Goal: Information Seeking & Learning: Learn about a topic

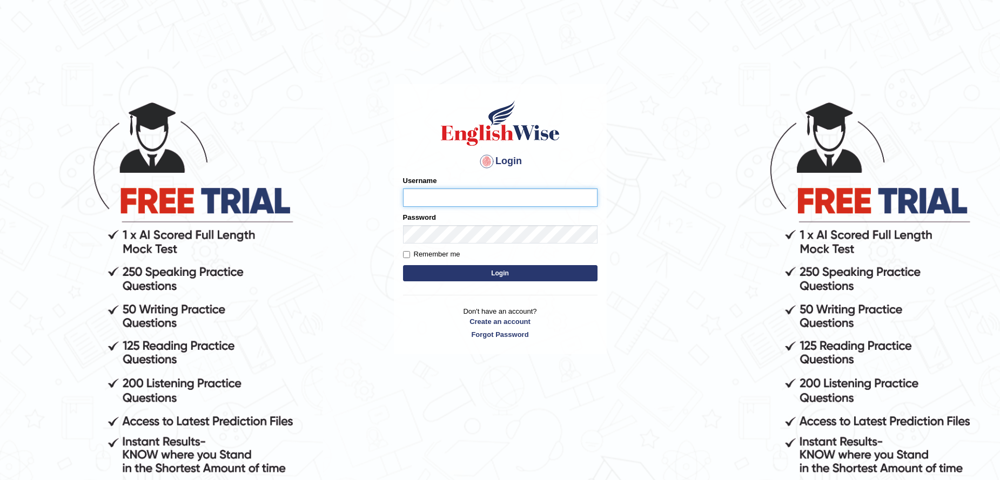
type input "kas60_"
click at [484, 282] on form "Please fix the following errors: Username kas60_ Password Remember me Login" at bounding box center [500, 230] width 195 height 109
click at [484, 276] on button "Login" at bounding box center [500, 273] width 195 height 16
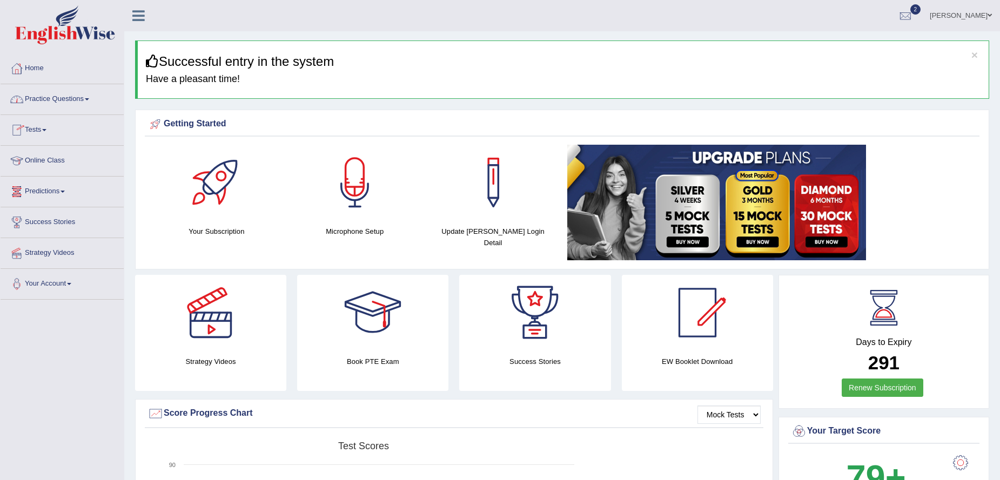
click at [57, 161] on link "Online Class" at bounding box center [62, 159] width 123 height 27
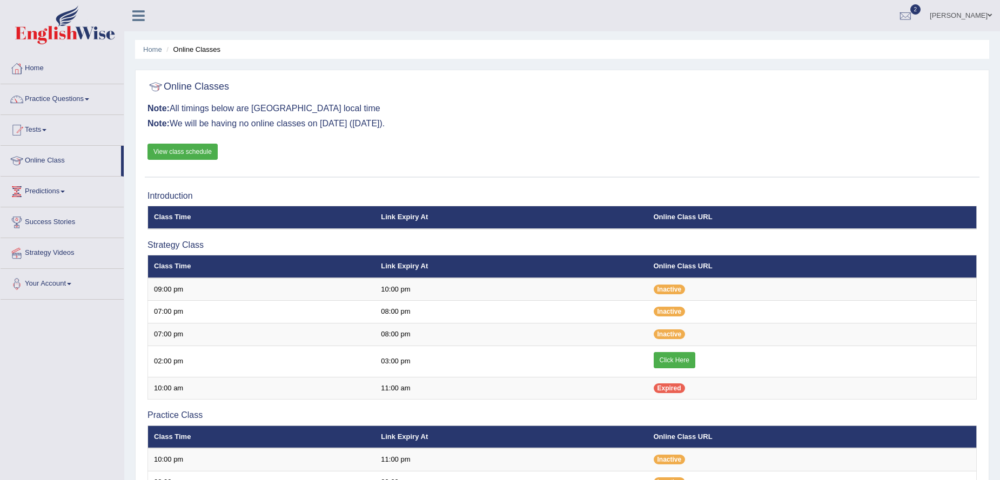
click at [195, 153] on link "View class schedule" at bounding box center [183, 152] width 70 height 16
click at [72, 97] on link "Practice Questions" at bounding box center [62, 97] width 123 height 27
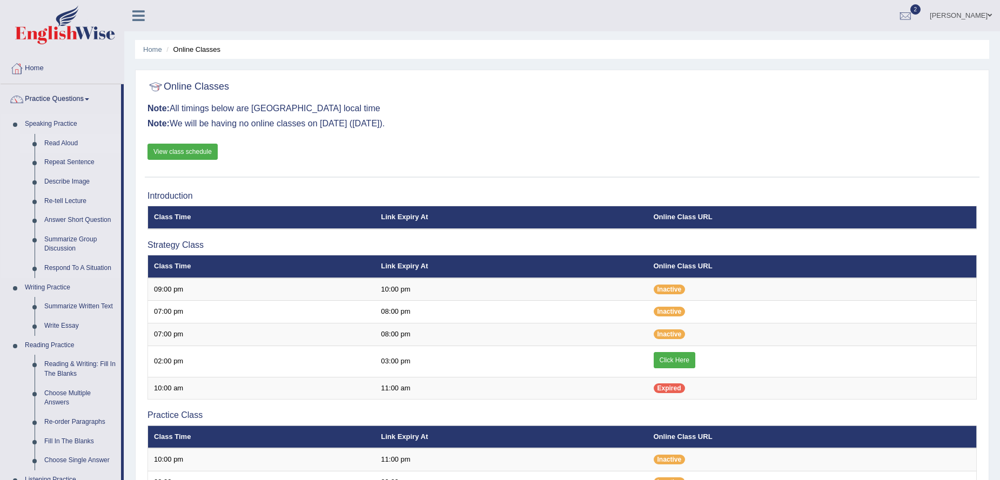
click at [66, 140] on link "Read Aloud" at bounding box center [80, 143] width 82 height 19
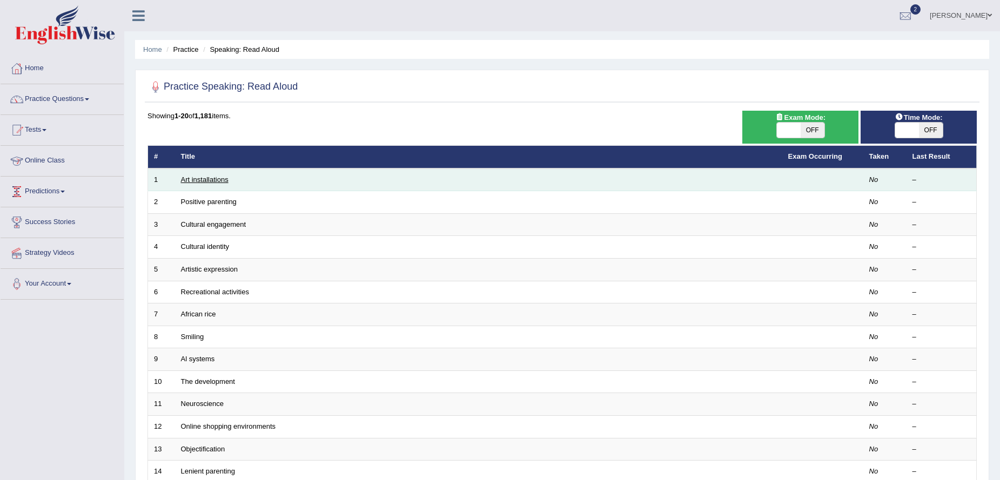
click at [198, 181] on link "Art installations" at bounding box center [205, 180] width 48 height 8
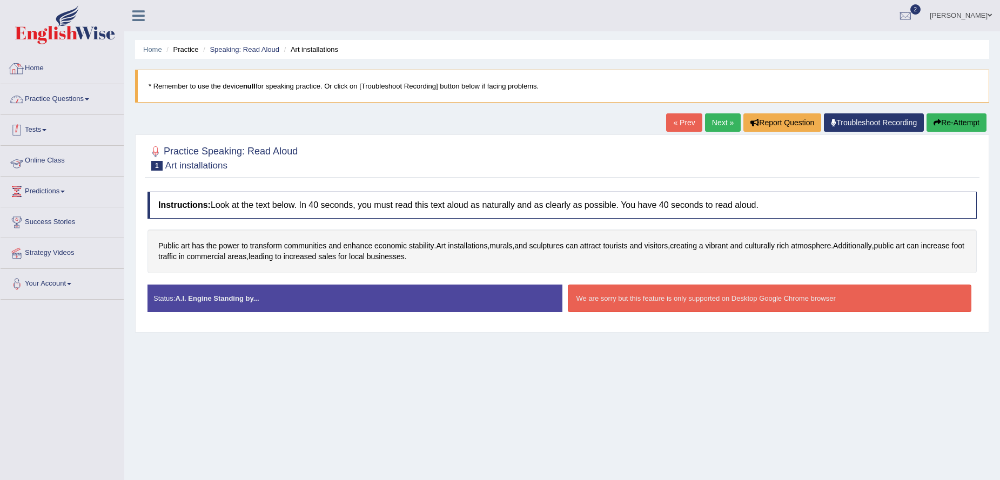
click at [34, 158] on link "Online Class" at bounding box center [62, 159] width 123 height 27
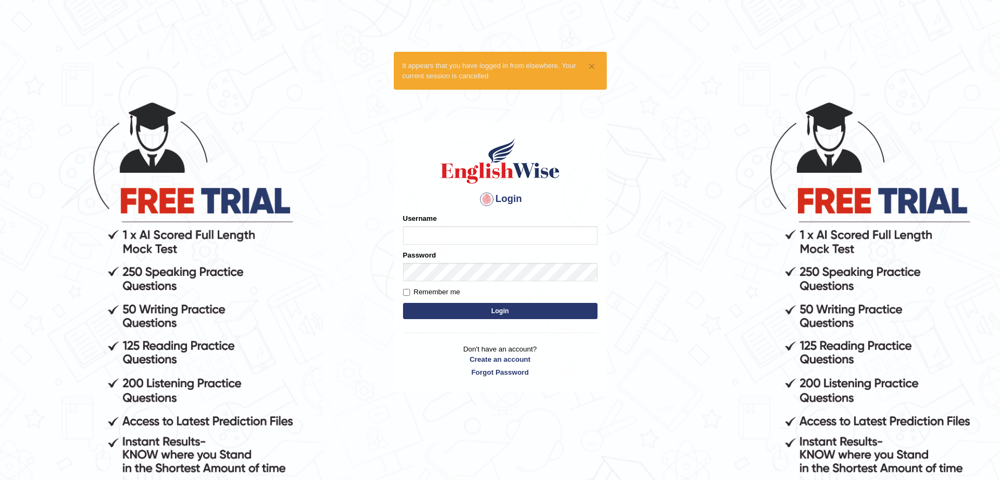
type input "kas60_"
click at [446, 311] on button "Login" at bounding box center [500, 311] width 195 height 16
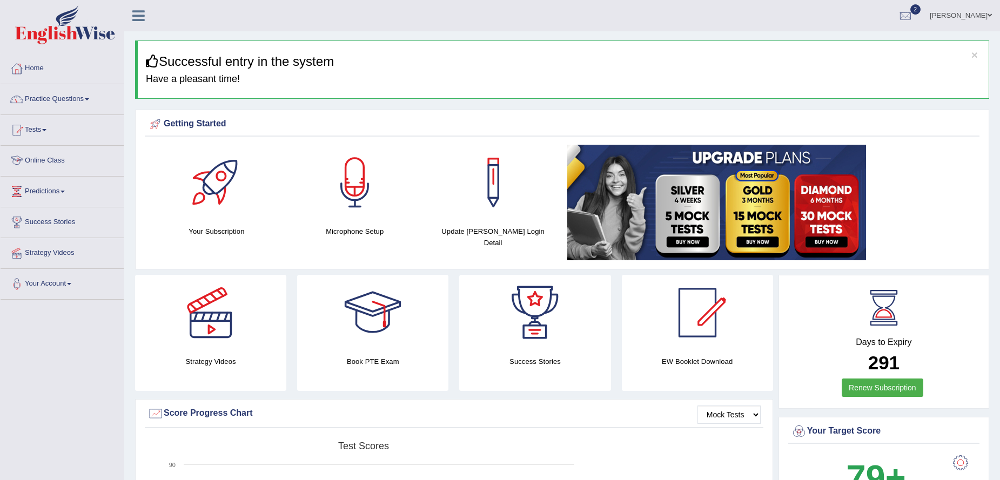
click at [39, 166] on link "Online Class" at bounding box center [62, 159] width 123 height 27
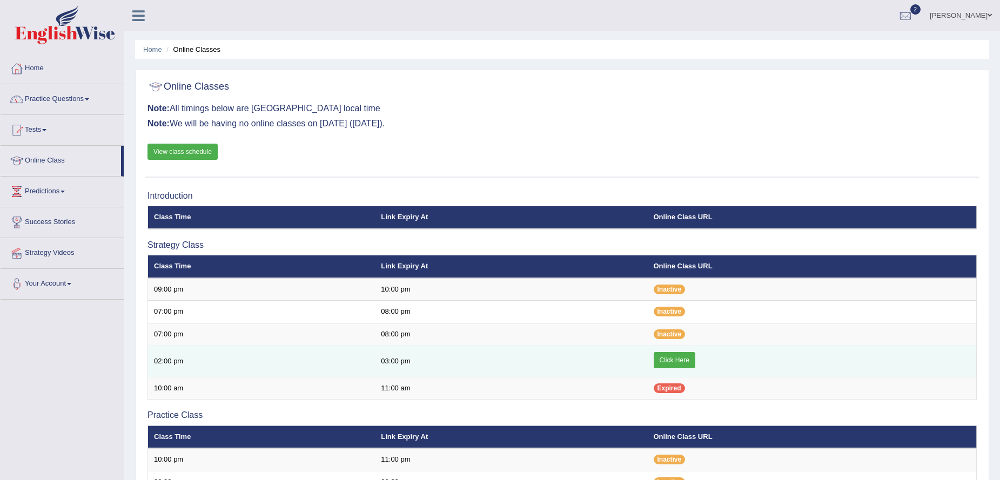
click at [664, 362] on link "Click Here" at bounding box center [675, 360] width 42 height 16
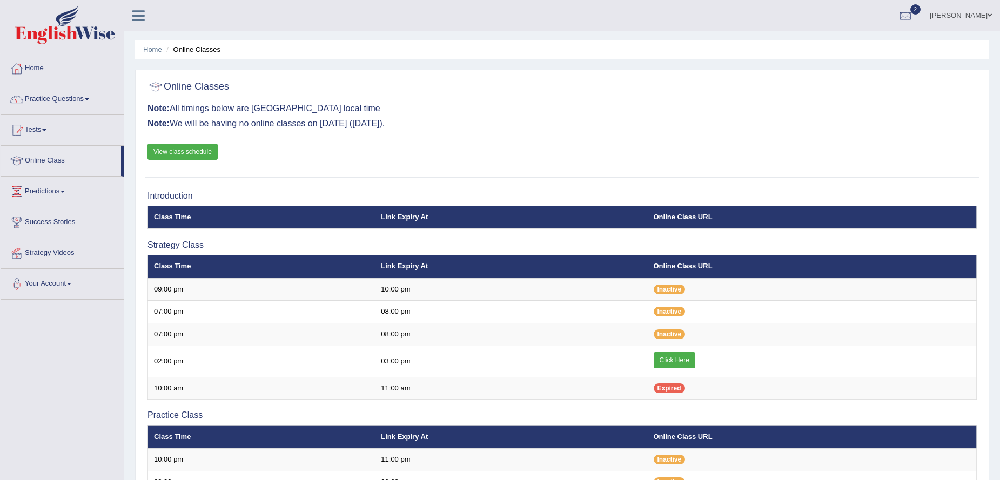
click at [42, 101] on link "Practice Questions" at bounding box center [62, 97] width 123 height 27
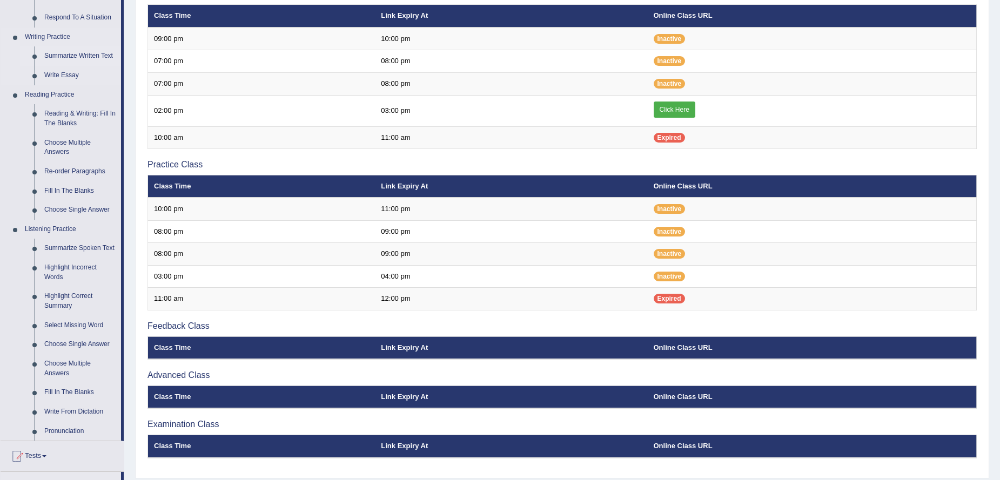
scroll to position [270, 0]
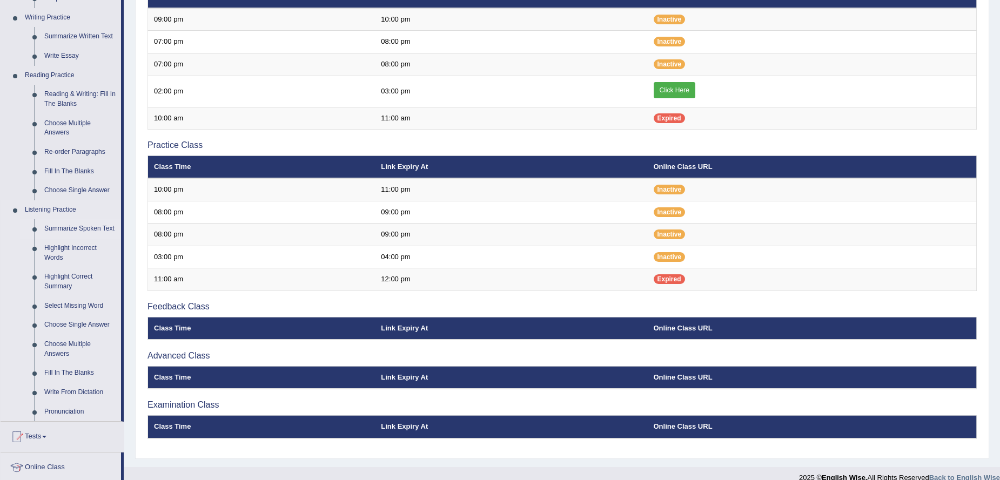
click at [83, 227] on link "Summarize Spoken Text" at bounding box center [80, 228] width 82 height 19
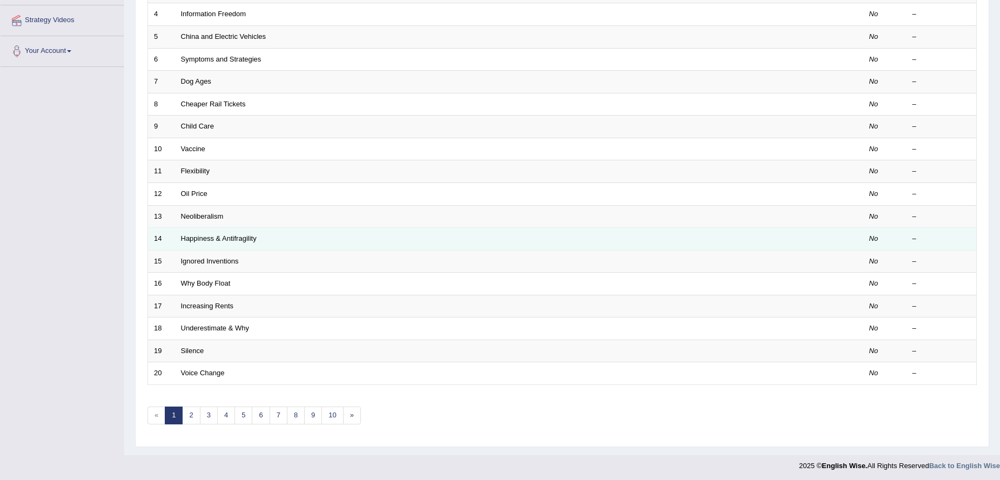
scroll to position [235, 0]
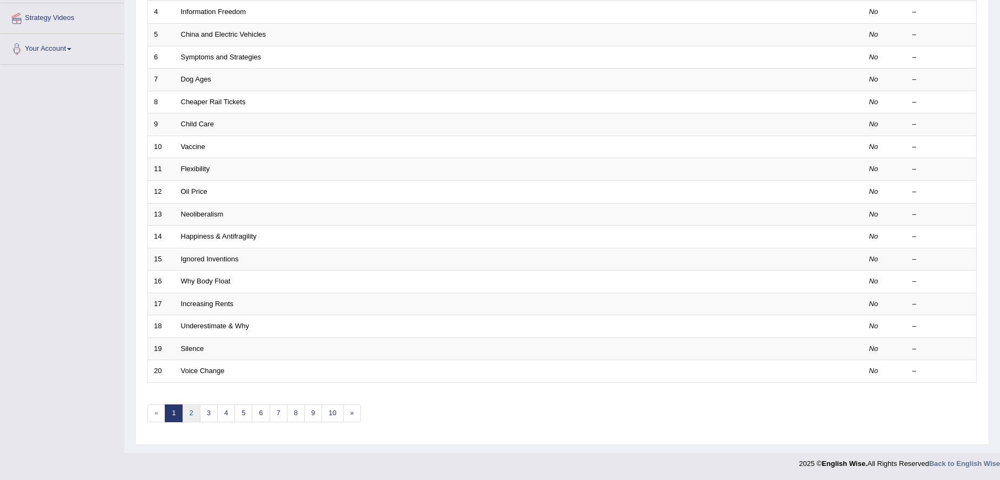
click at [189, 416] on link "2" at bounding box center [191, 414] width 18 height 18
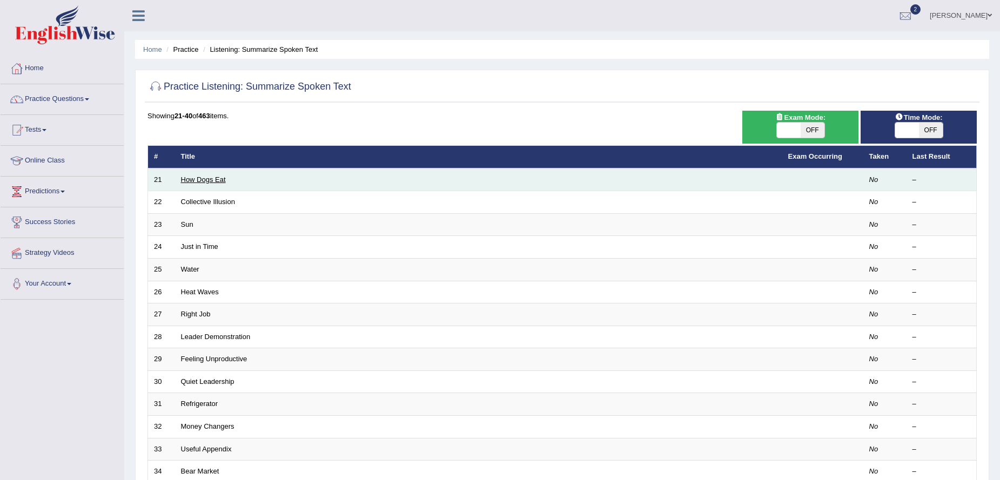
click at [203, 181] on link "How Dogs Eat" at bounding box center [203, 180] width 45 height 8
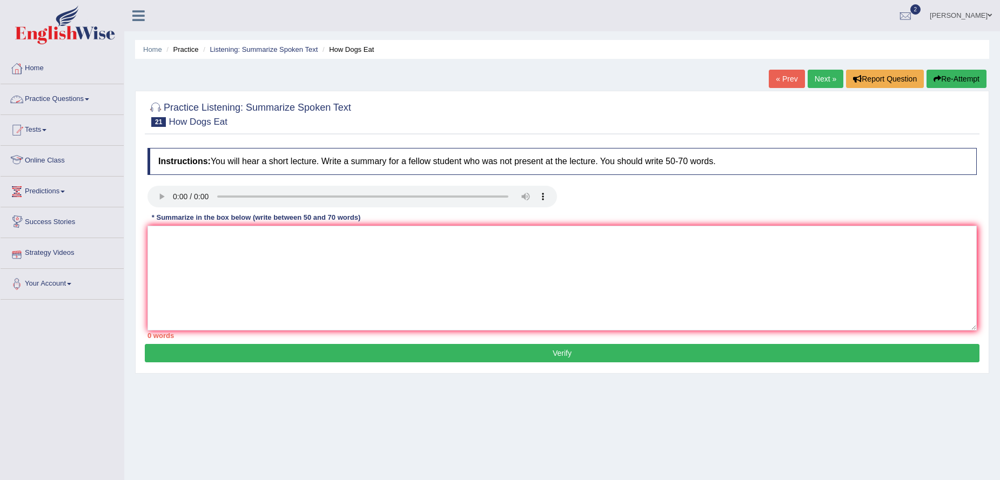
click at [68, 102] on link "Practice Questions" at bounding box center [62, 97] width 123 height 27
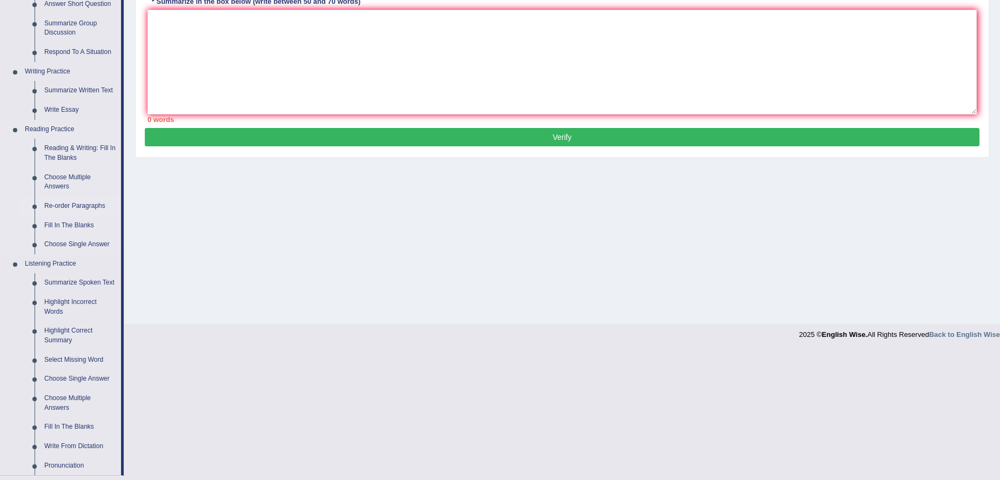
scroll to position [270, 0]
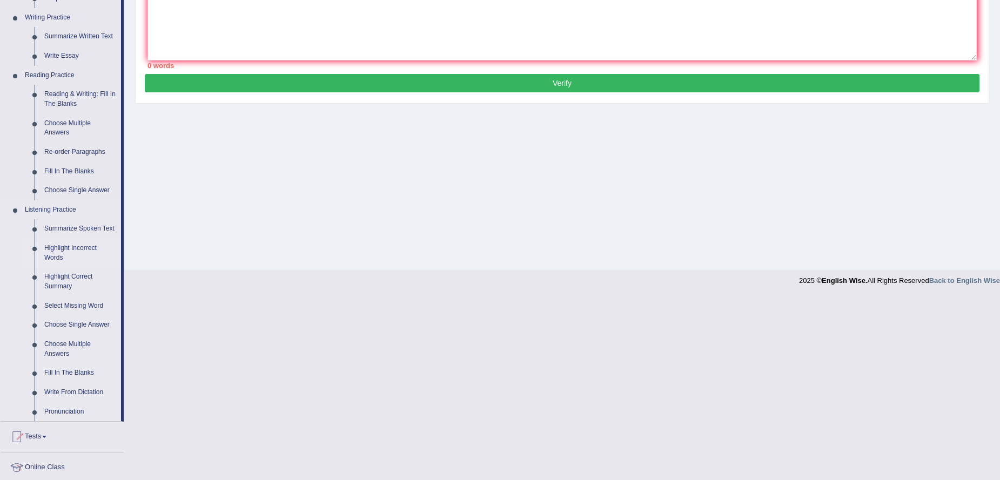
click at [87, 228] on link "Summarize Spoken Text" at bounding box center [80, 228] width 82 height 19
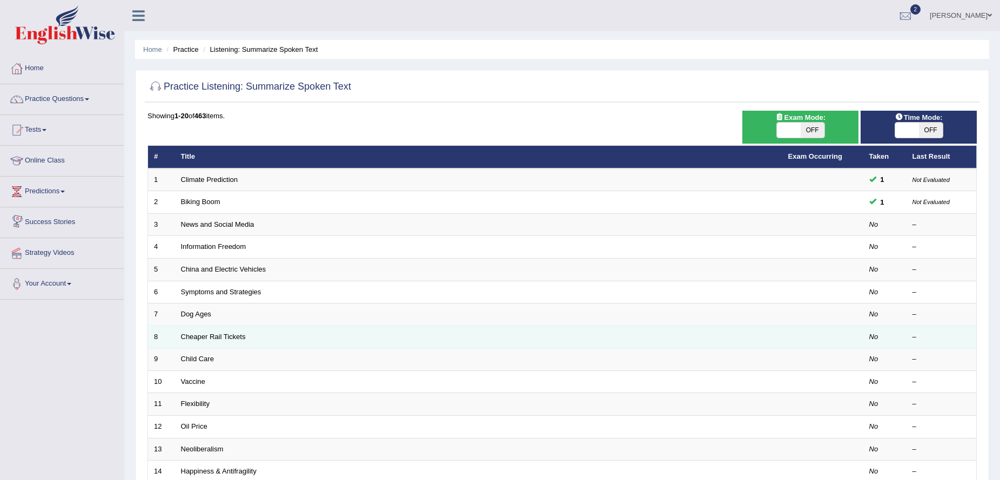
scroll to position [235, 0]
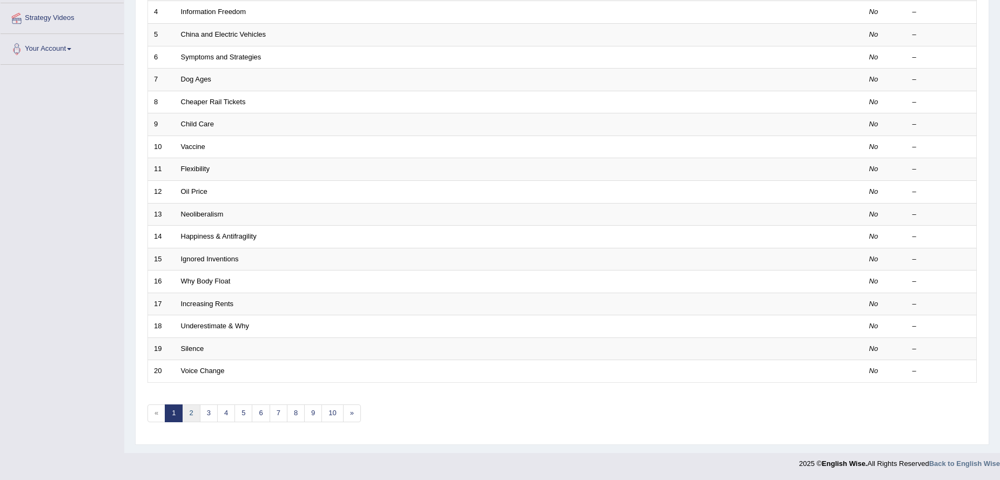
click at [193, 411] on link "2" at bounding box center [191, 414] width 18 height 18
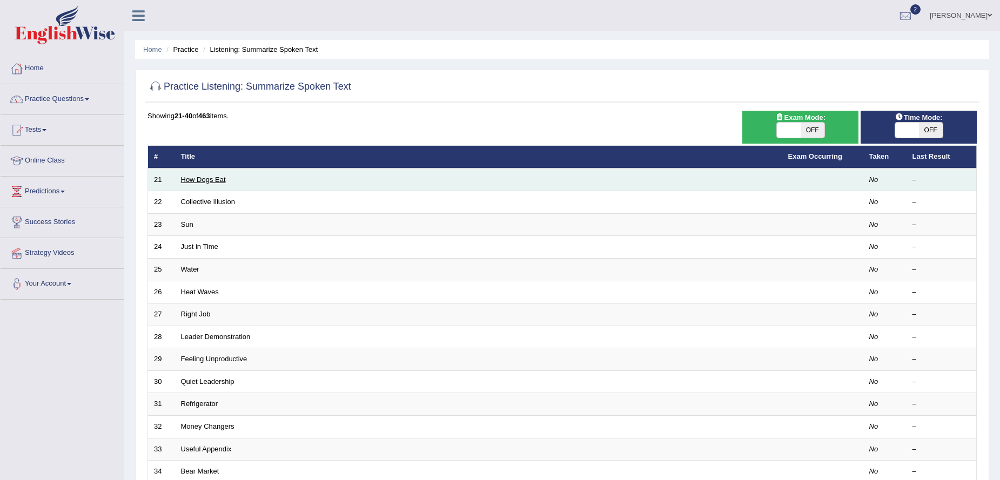
click at [208, 182] on link "How Dogs Eat" at bounding box center [203, 180] width 45 height 8
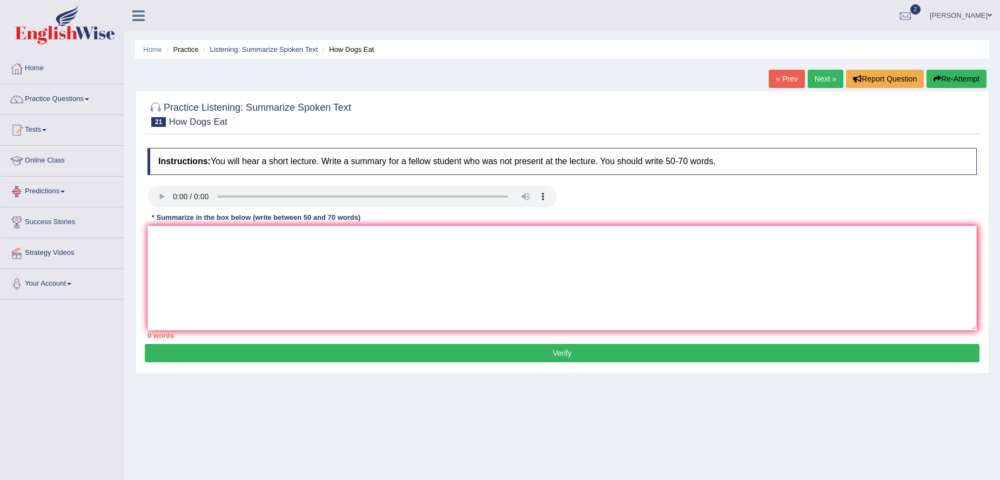
click at [56, 99] on link "Practice Questions" at bounding box center [62, 97] width 123 height 27
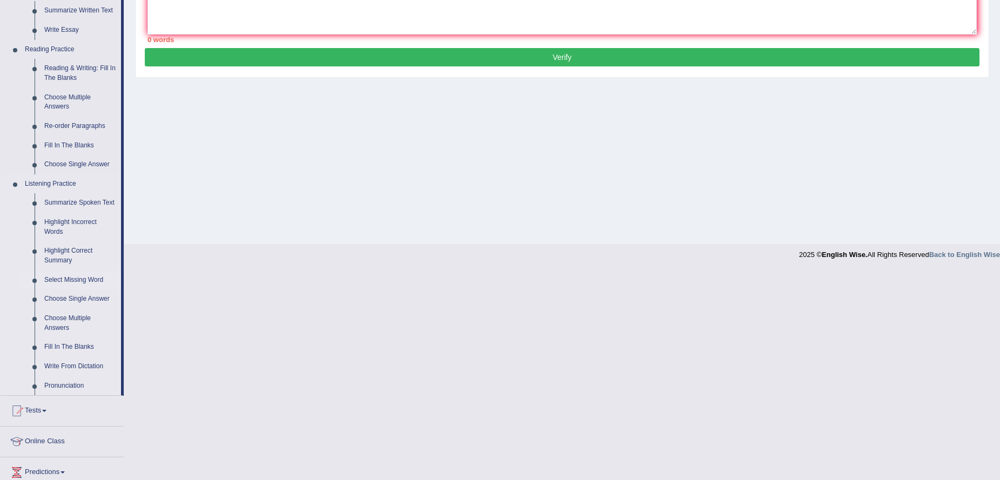
scroll to position [324, 0]
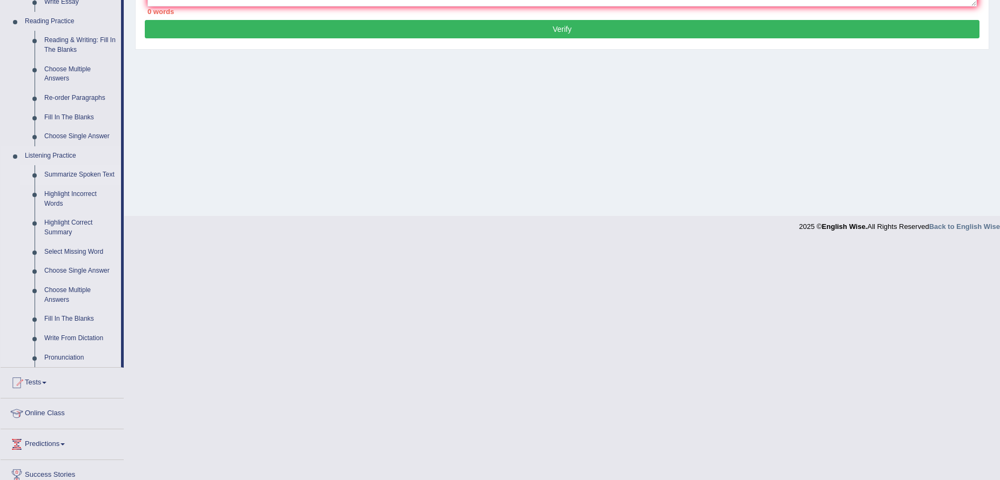
click at [66, 173] on link "Summarize Spoken Text" at bounding box center [80, 174] width 82 height 19
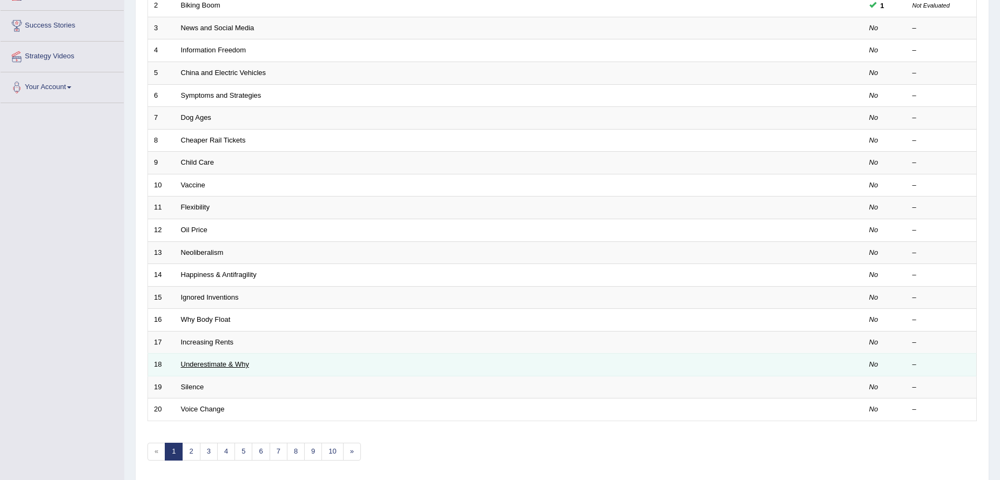
scroll to position [216, 0]
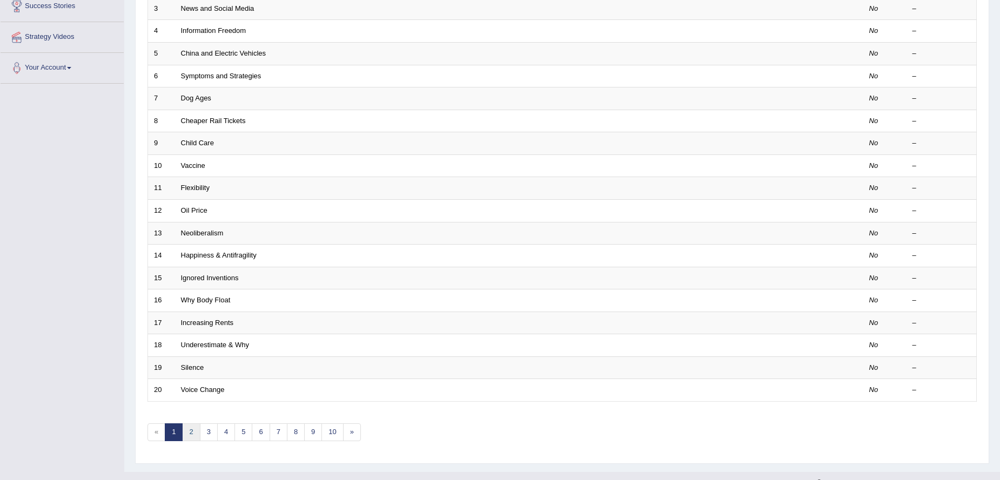
click at [195, 435] on link "2" at bounding box center [191, 433] width 18 height 18
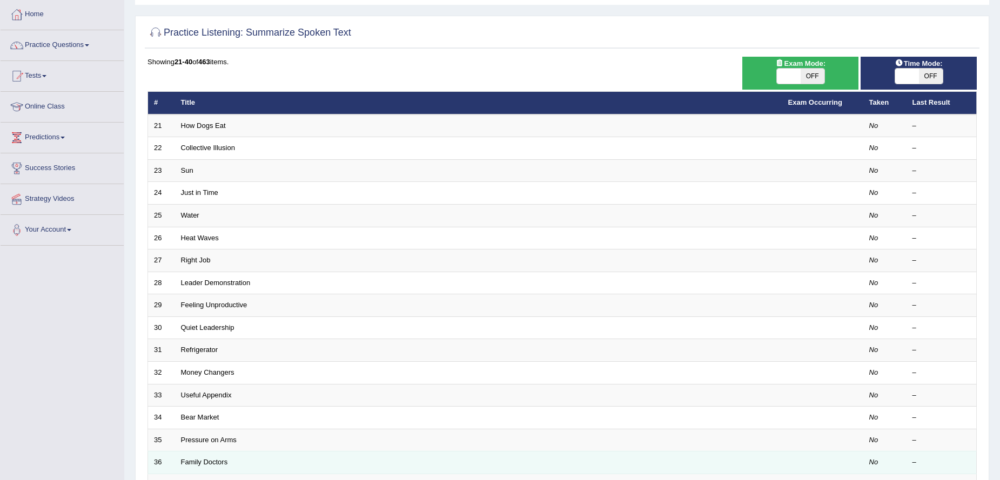
scroll to position [216, 0]
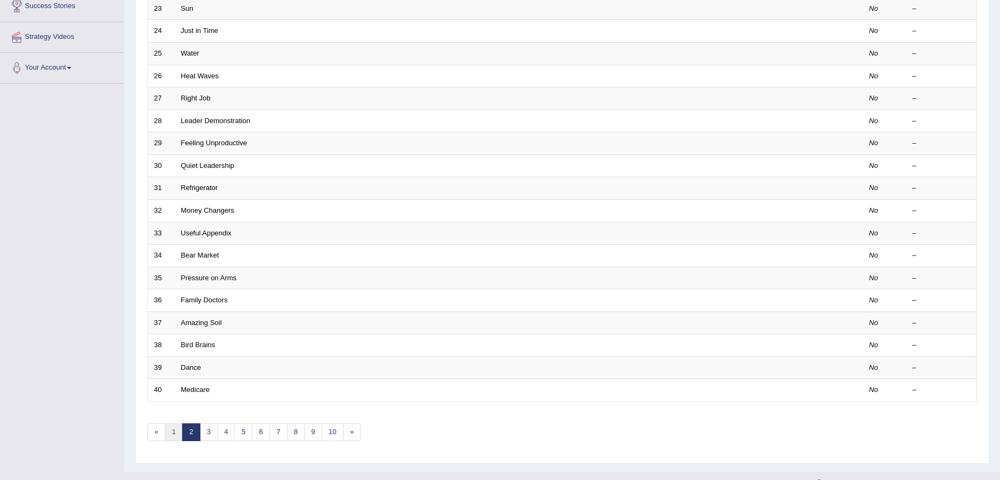
click at [176, 437] on link "1" at bounding box center [174, 433] width 18 height 18
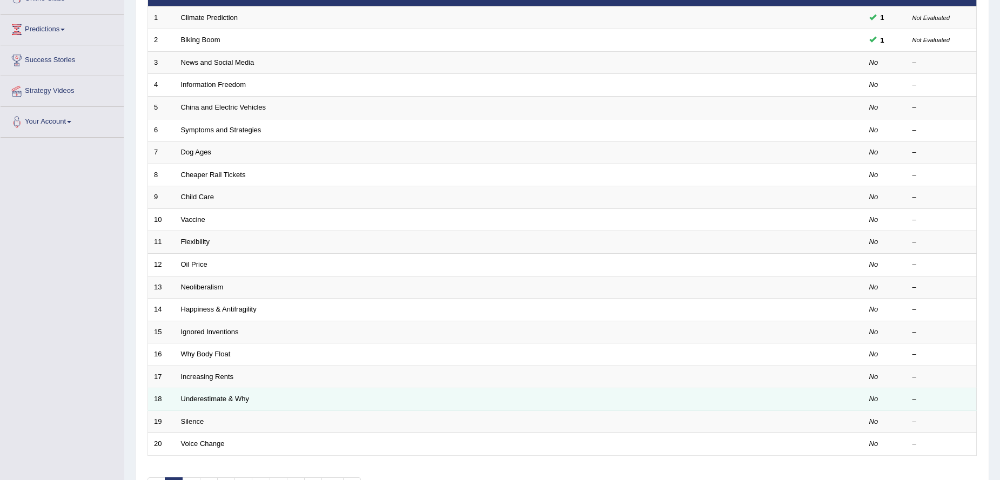
scroll to position [216, 0]
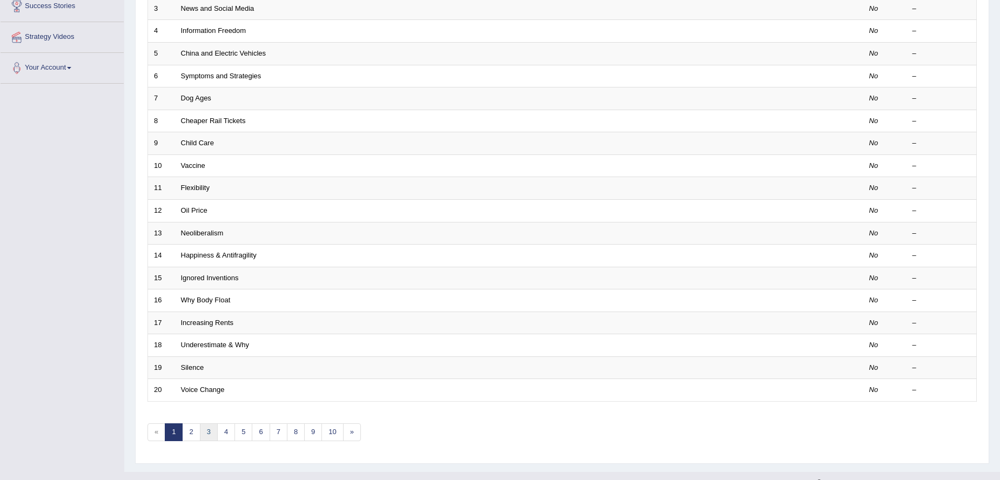
click at [205, 438] on link "3" at bounding box center [209, 433] width 18 height 18
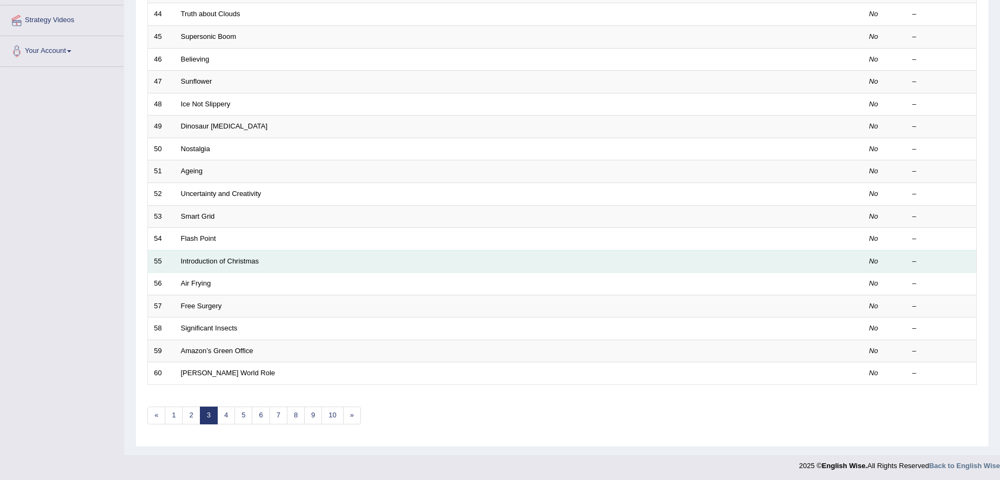
scroll to position [235, 0]
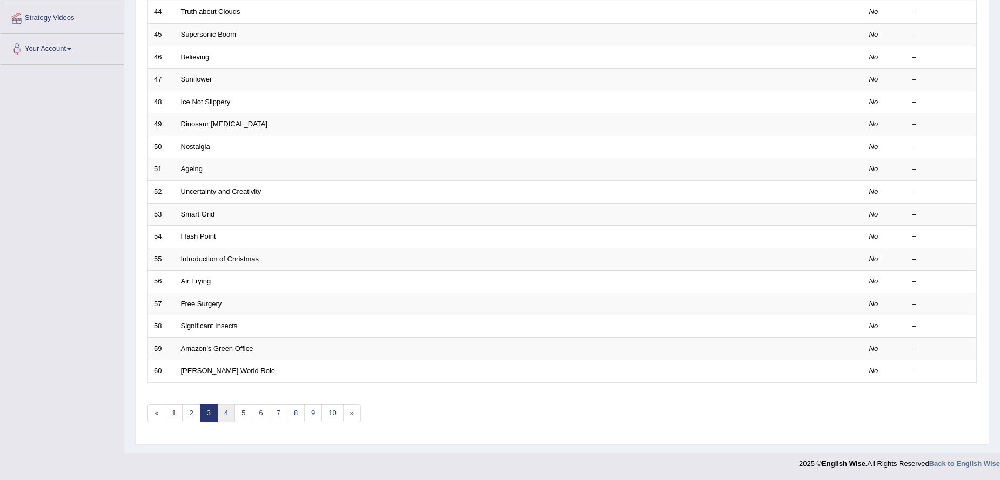
click at [230, 410] on link "4" at bounding box center [226, 414] width 18 height 18
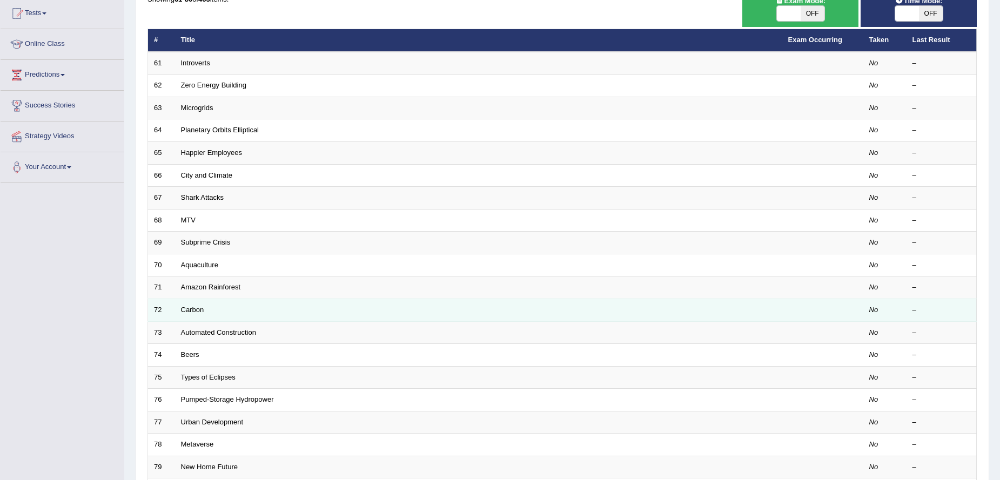
scroll to position [216, 0]
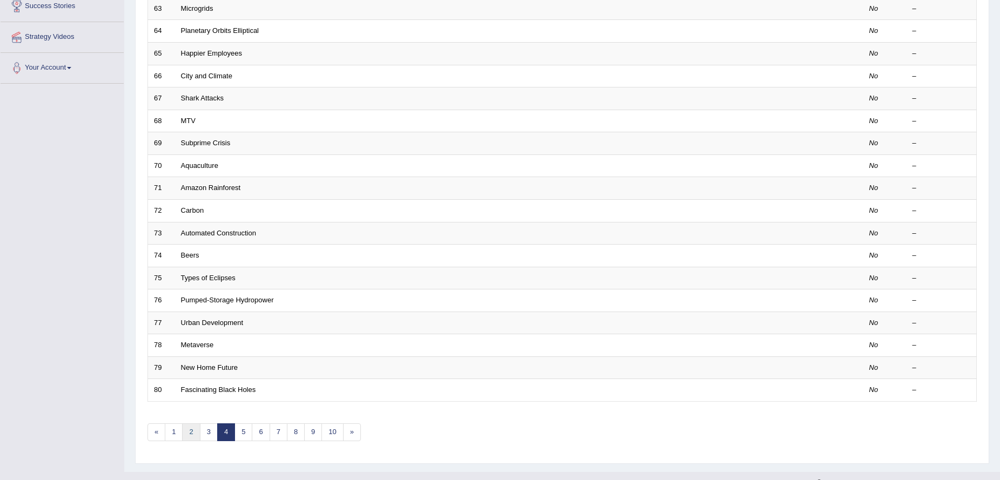
click at [193, 433] on link "2" at bounding box center [191, 433] width 18 height 18
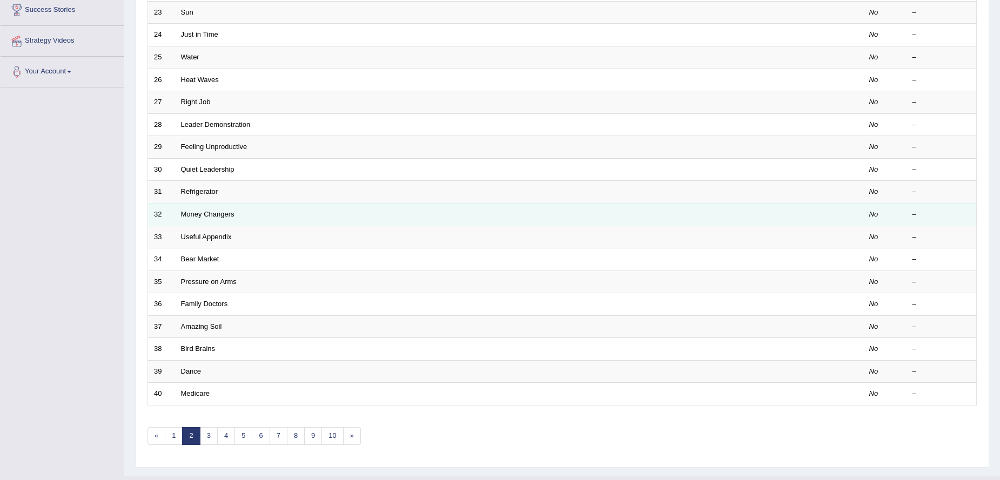
scroll to position [216, 0]
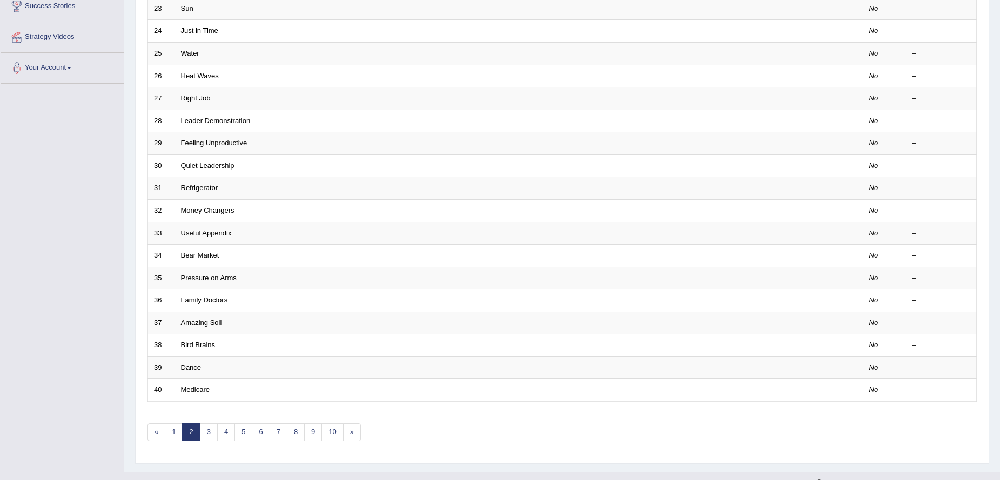
click at [181, 442] on div "Showing 21-40 of 463 items. # Title Exam Occurring Taken Last Result 21 How Dog…" at bounding box center [563, 175] width 830 height 560
click at [177, 440] on link "1" at bounding box center [174, 433] width 18 height 18
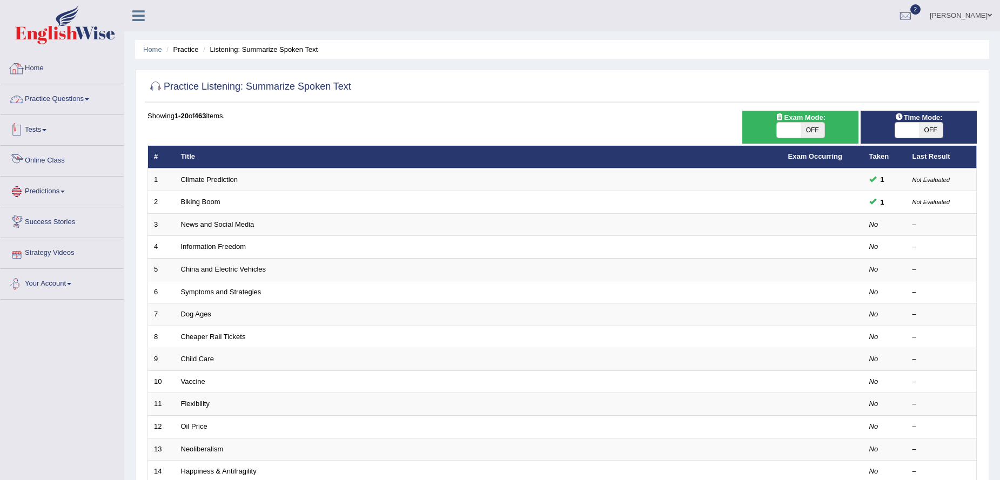
click at [68, 95] on link "Practice Questions" at bounding box center [62, 97] width 123 height 27
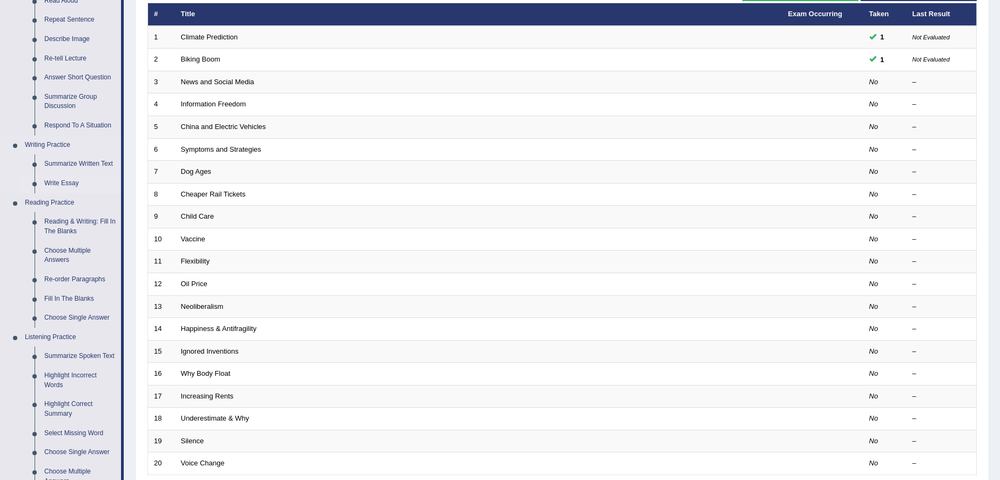
scroll to position [162, 0]
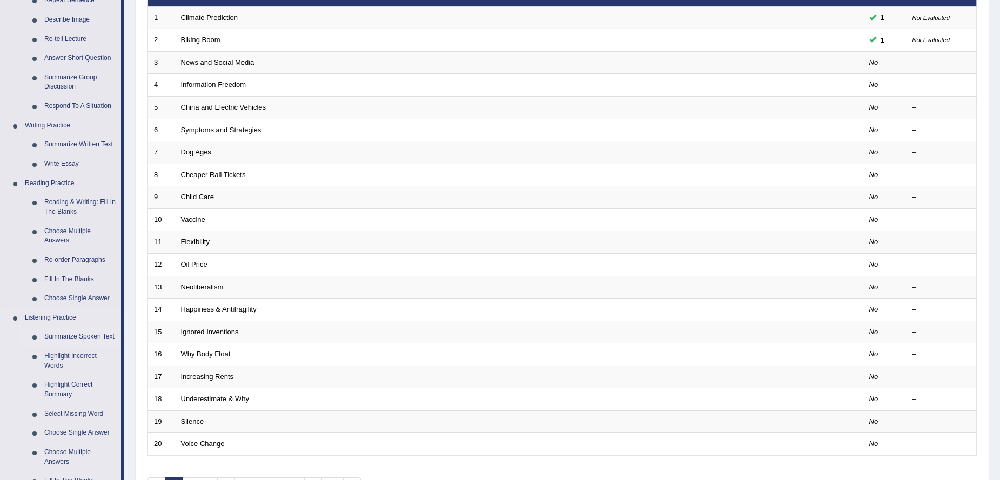
click at [93, 333] on link "Summarize Spoken Text" at bounding box center [80, 337] width 82 height 19
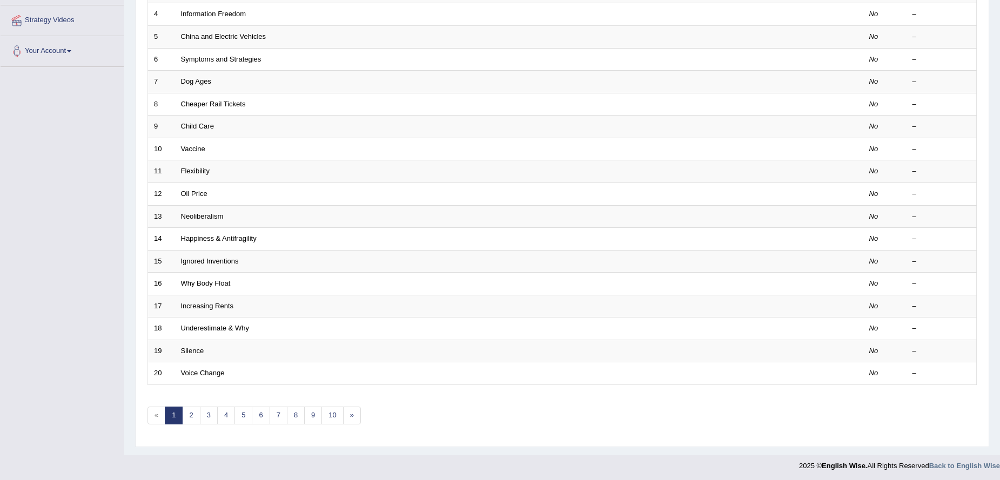
scroll to position [235, 0]
click at [192, 415] on link "2" at bounding box center [191, 414] width 18 height 18
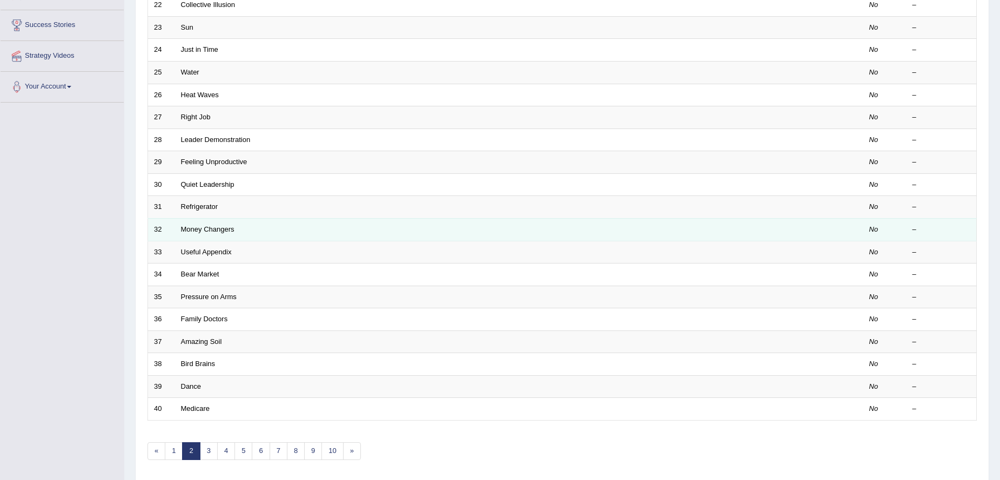
scroll to position [216, 0]
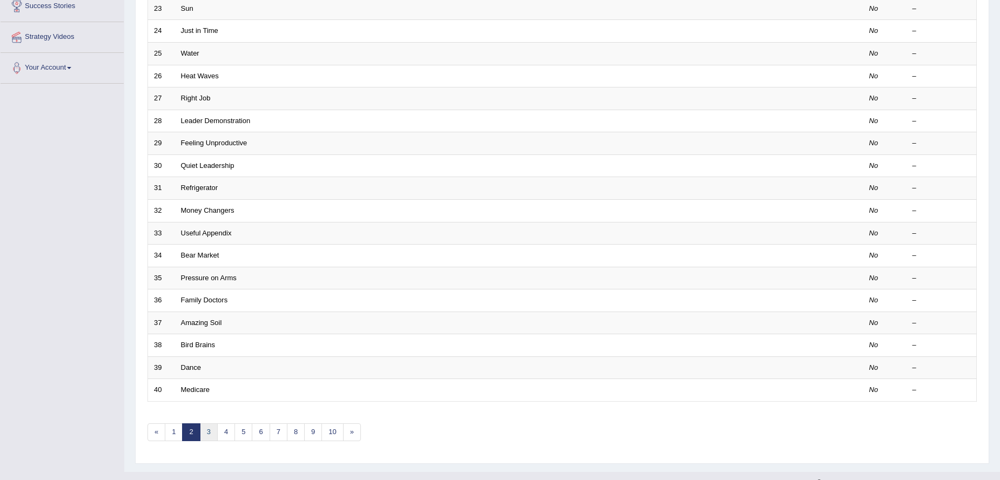
click at [210, 432] on link "3" at bounding box center [209, 433] width 18 height 18
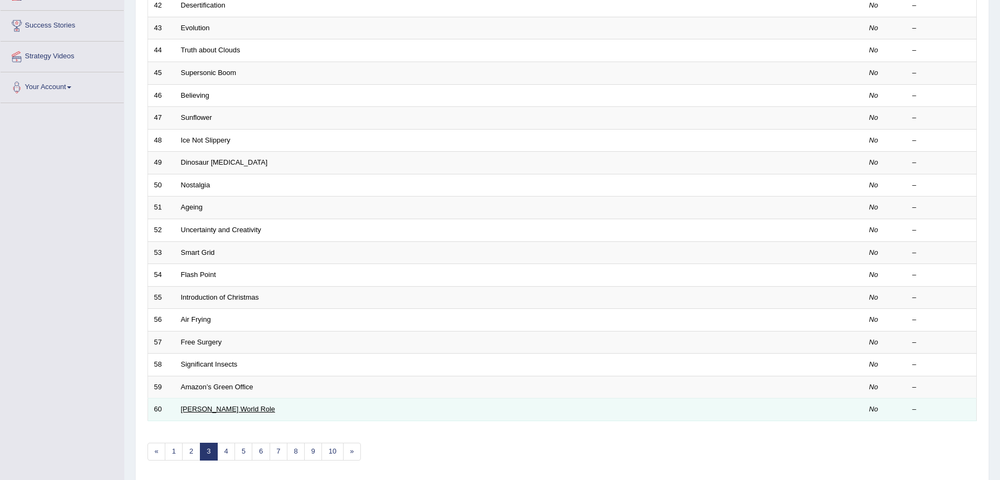
scroll to position [216, 0]
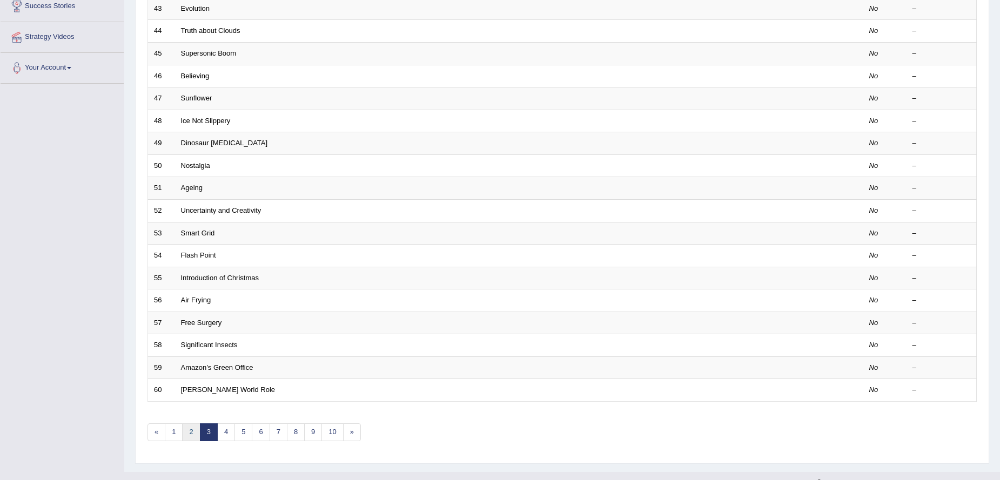
click at [194, 438] on link "2" at bounding box center [191, 433] width 18 height 18
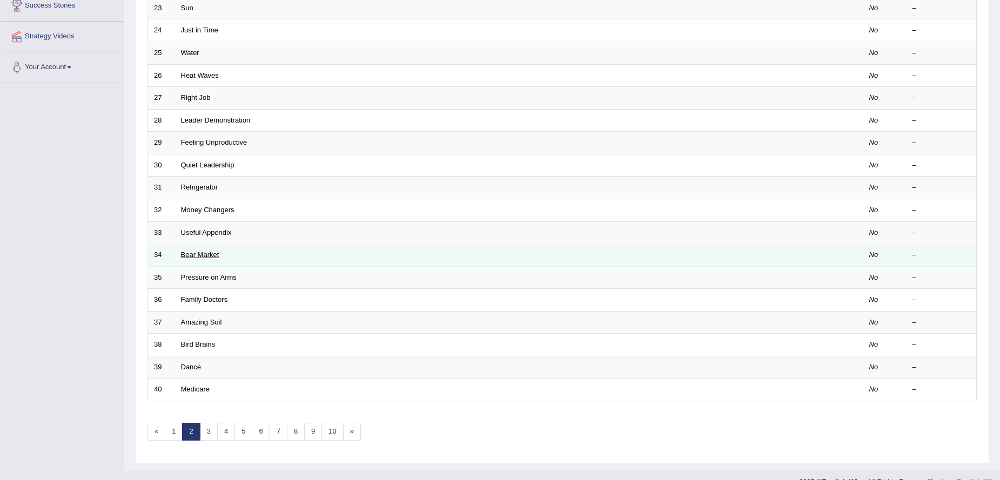
scroll to position [235, 0]
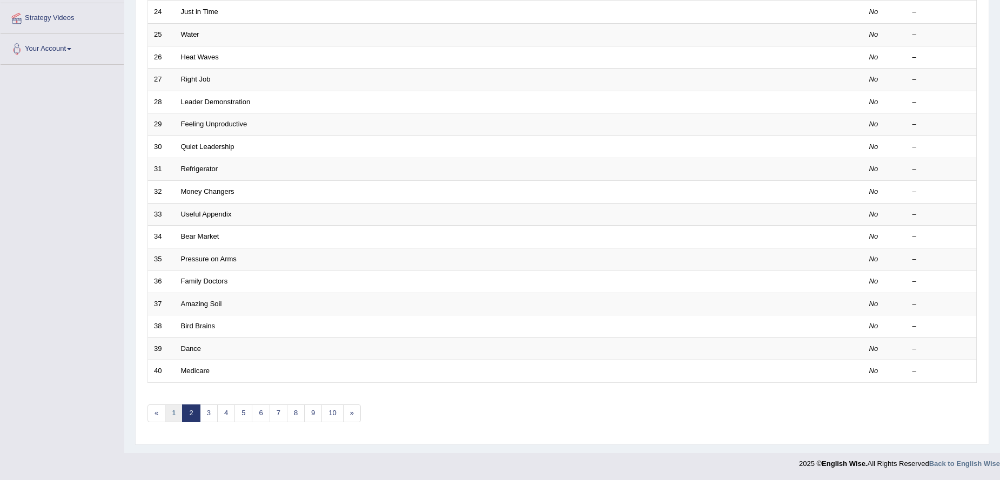
click at [176, 414] on link "1" at bounding box center [174, 414] width 18 height 18
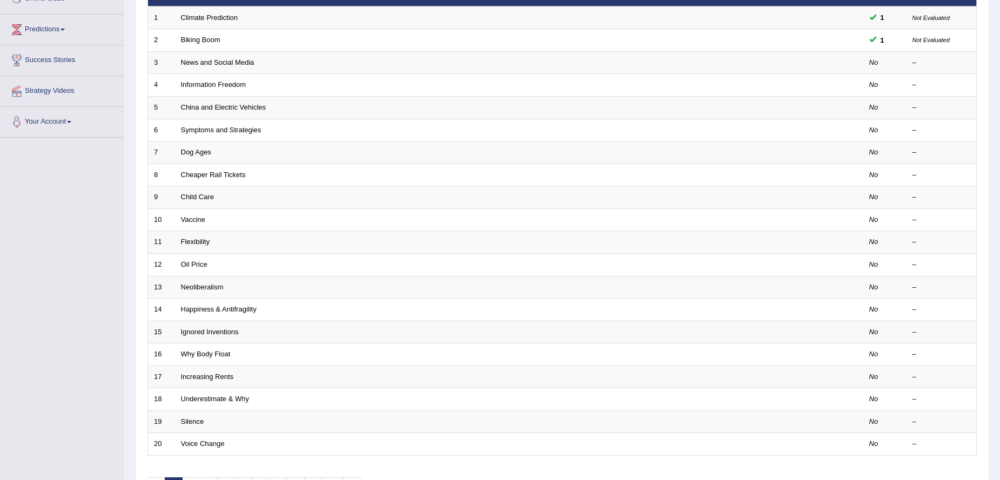
scroll to position [216, 0]
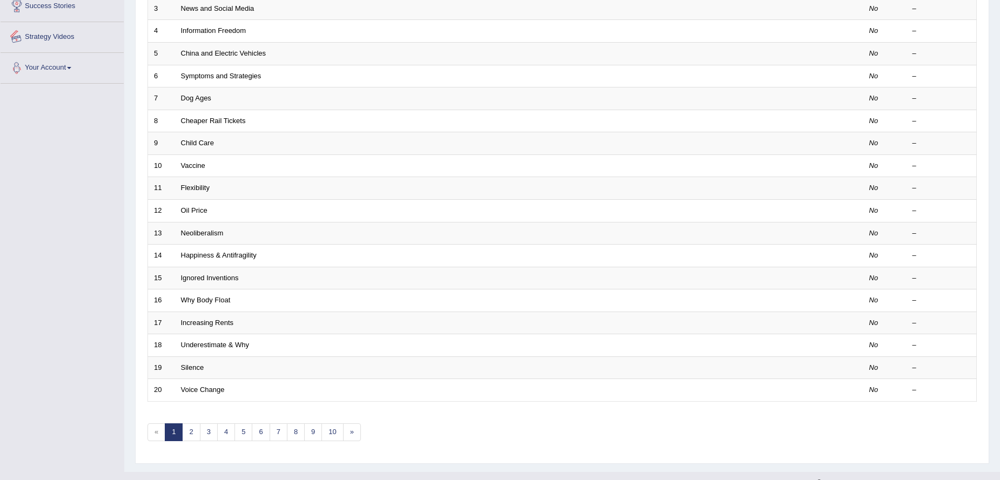
click at [22, 139] on div "Toggle navigation Home Practice Questions Speaking Practice Read Aloud Repeat S…" at bounding box center [500, 139] width 1000 height 710
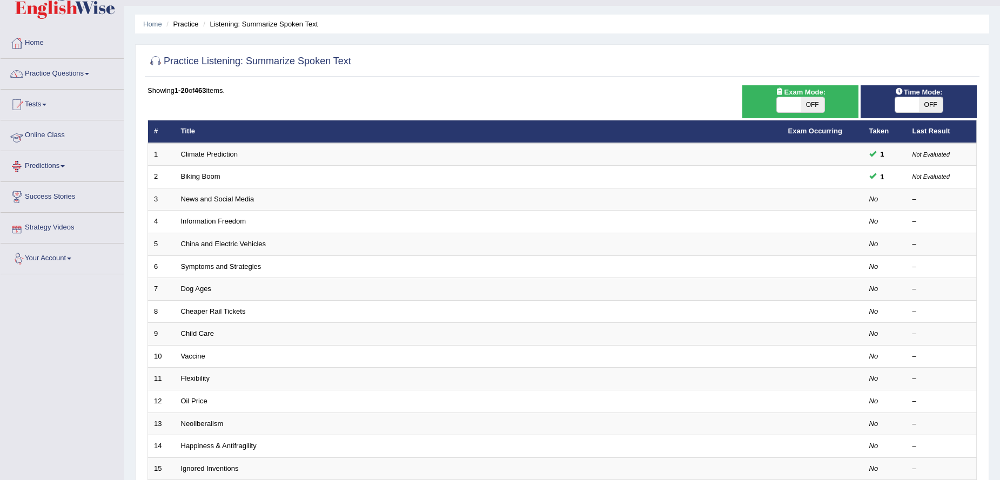
scroll to position [0, 0]
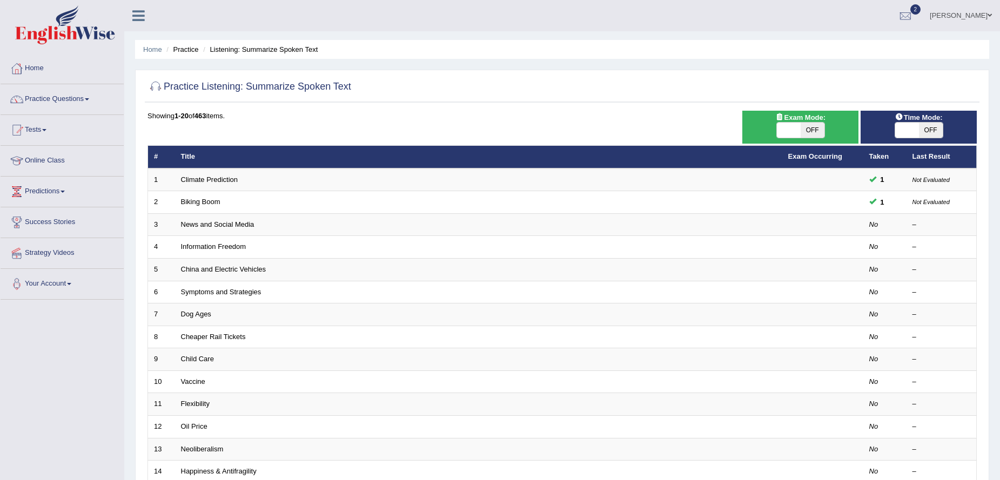
click at [89, 100] on span at bounding box center [87, 99] width 4 height 2
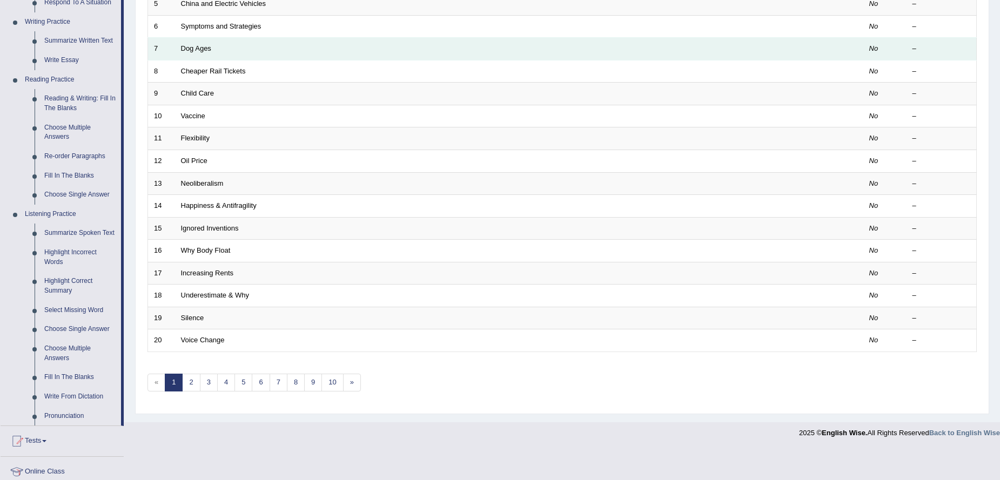
scroll to position [270, 0]
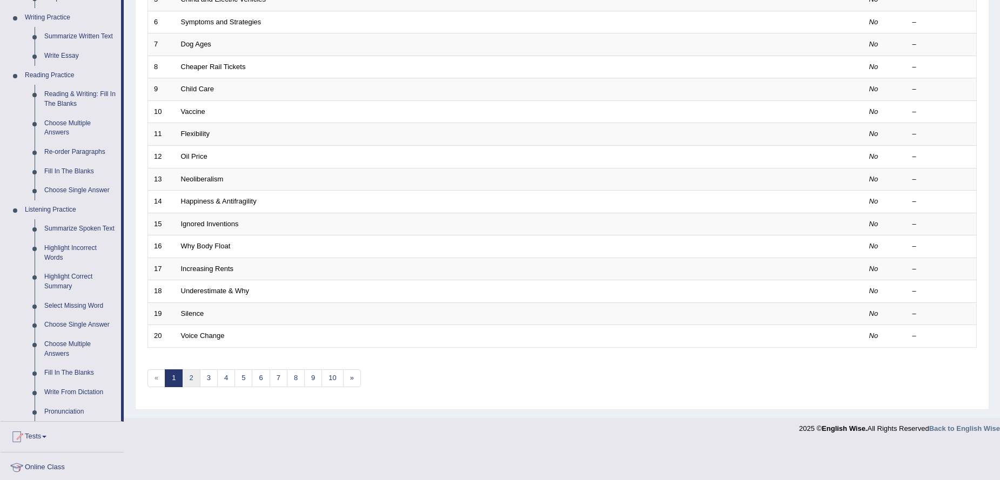
click at [198, 377] on link "2" at bounding box center [191, 379] width 18 height 18
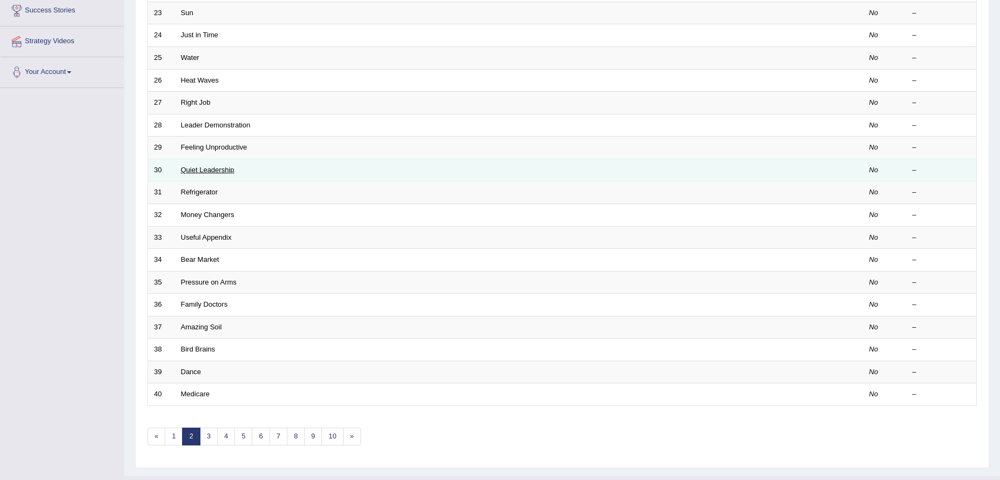
scroll to position [216, 0]
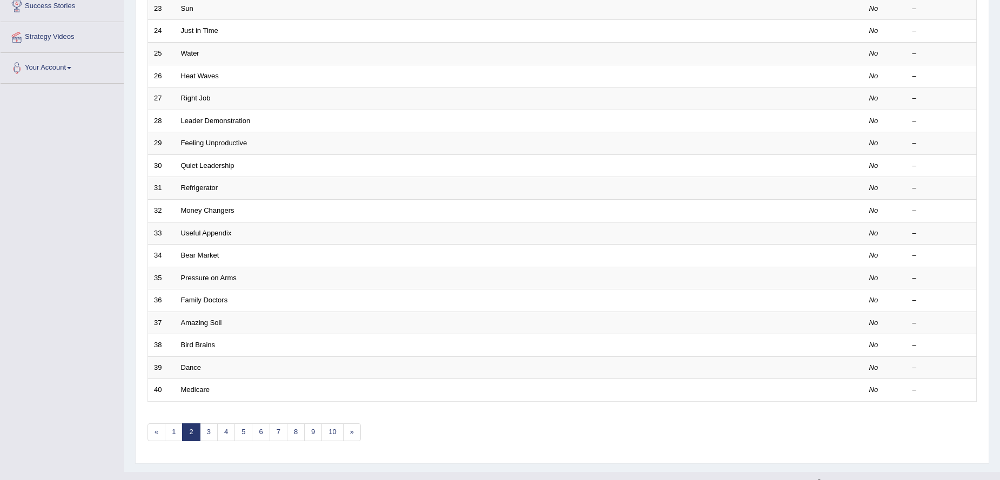
click at [20, 229] on div "Toggle navigation Home Practice Questions Speaking Practice Read Aloud Repeat S…" at bounding box center [500, 139] width 1000 height 710
click at [175, 435] on link "1" at bounding box center [174, 433] width 18 height 18
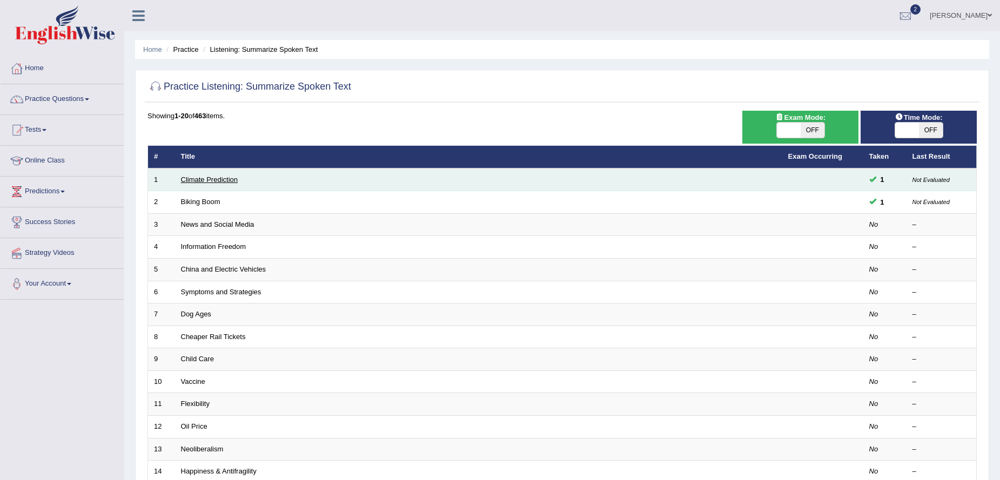
click at [221, 179] on link "Climate Prediction" at bounding box center [209, 180] width 57 height 8
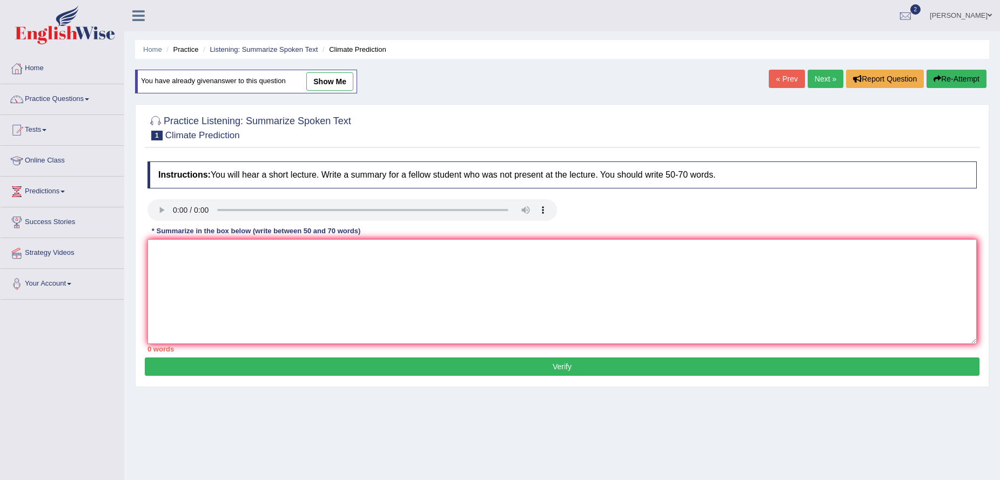
click at [205, 262] on textarea at bounding box center [563, 291] width 830 height 105
paste textarea "The speaker provided a comprehensive overview of Humsn Challenges, highlighting…"
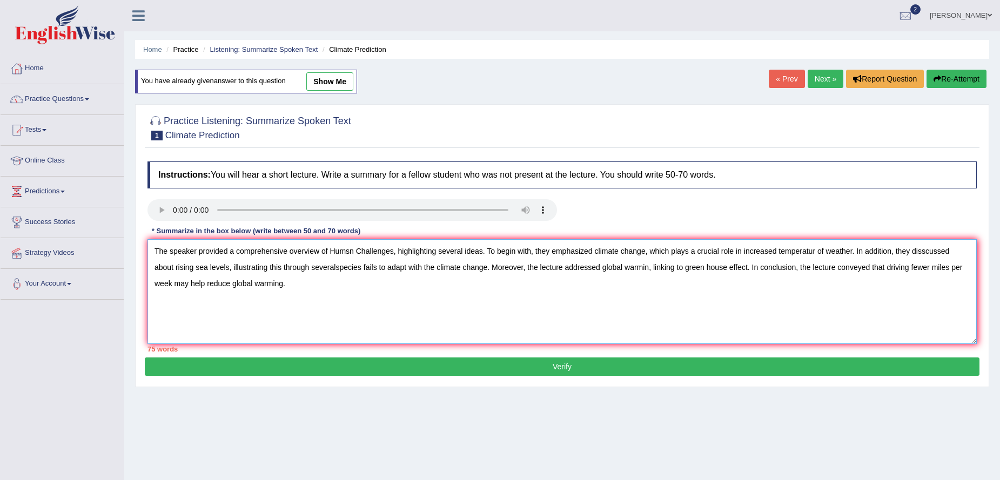
type textarea "The speaker provided a comprehensive overview of Humsn Challenges, highlighting…"
click at [362, 366] on button "Verify" at bounding box center [562, 367] width 835 height 18
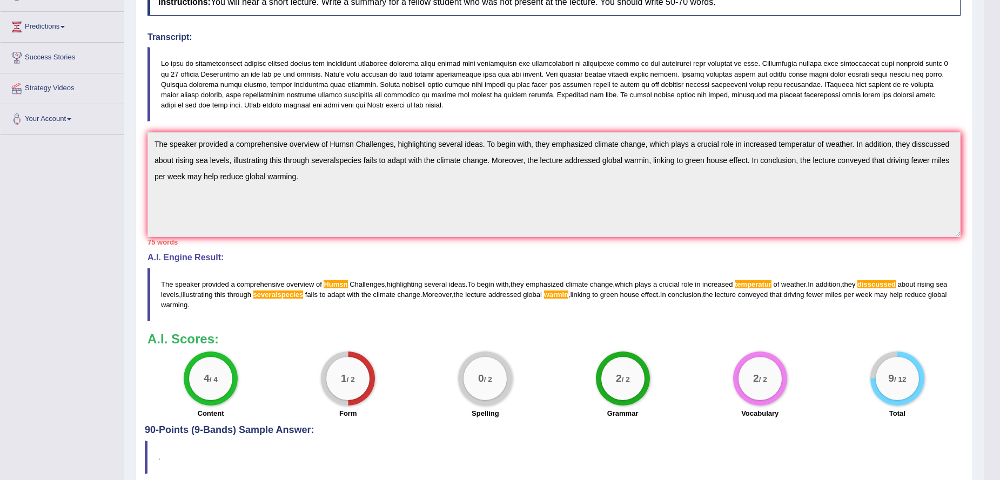
scroll to position [49, 0]
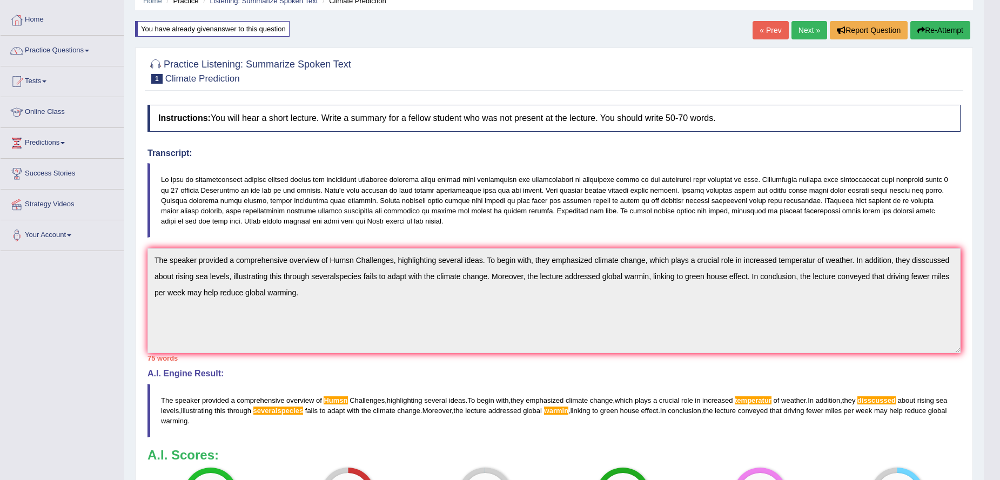
click at [37, 306] on div "Toggle navigation Home Practice Questions Speaking Practice Read Aloud Repeat S…" at bounding box center [492, 294] width 984 height 686
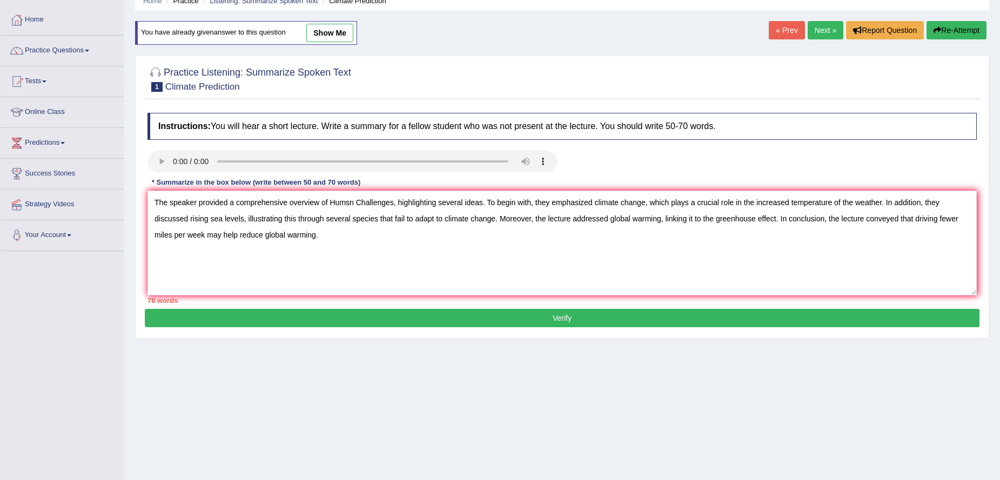
type textarea "The speaker provided a comprehensive overview of Humsn Challenges, highlighting…"
click at [349, 319] on button "Verify" at bounding box center [562, 318] width 835 height 18
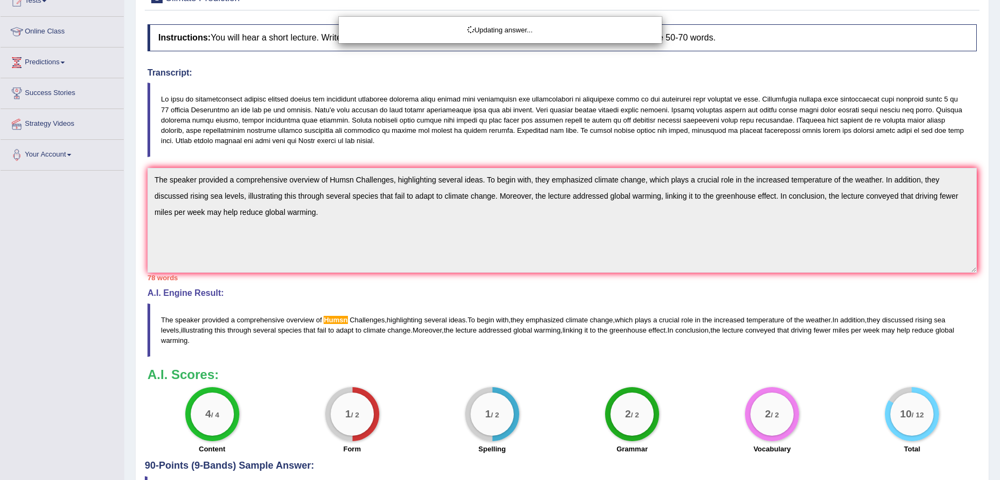
scroll to position [211, 0]
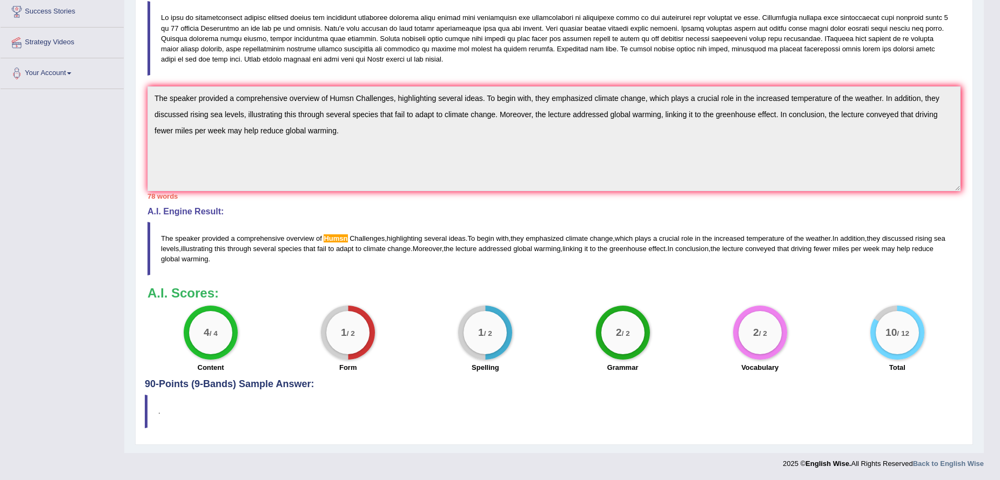
click at [36, 241] on div "Toggle navigation Home Practice Questions Speaking Practice Read Aloud Repeat S…" at bounding box center [492, 132] width 984 height 686
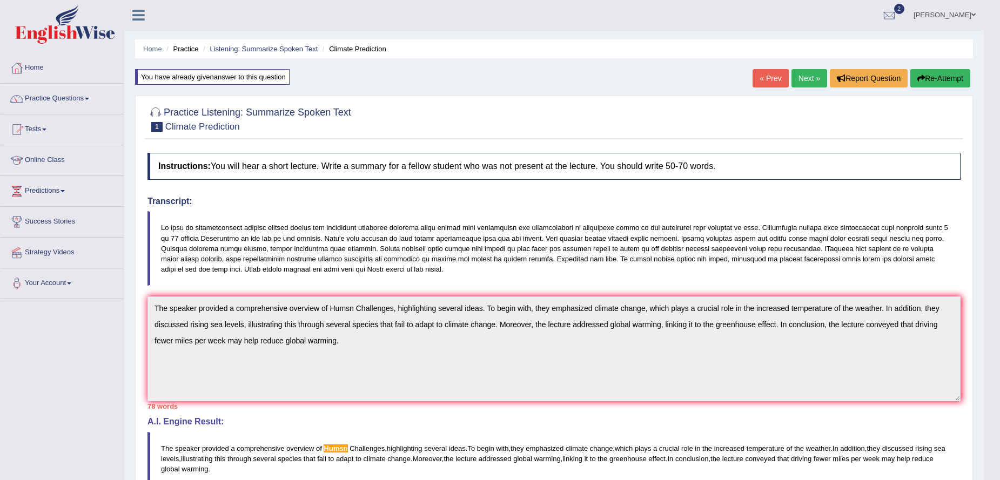
scroll to position [0, 0]
click at [35, 74] on link "Home" at bounding box center [62, 67] width 123 height 27
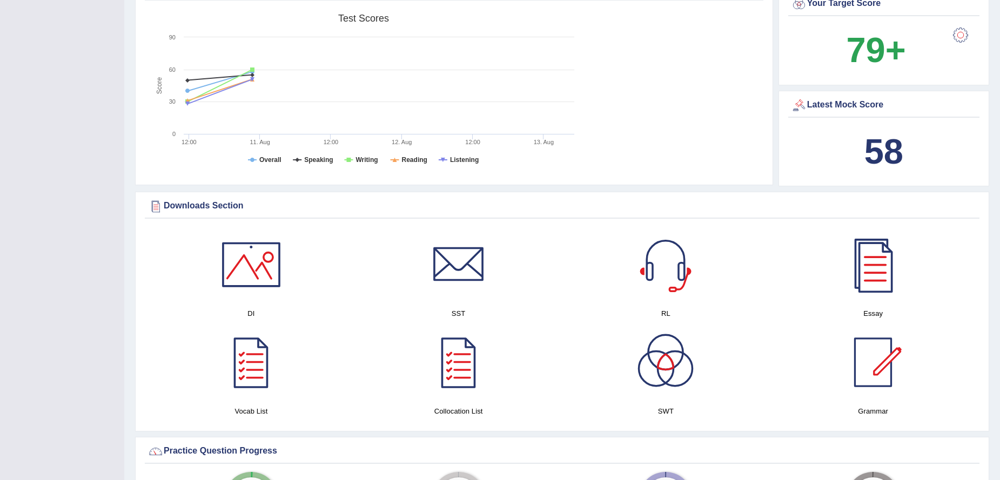
scroll to position [378, 0]
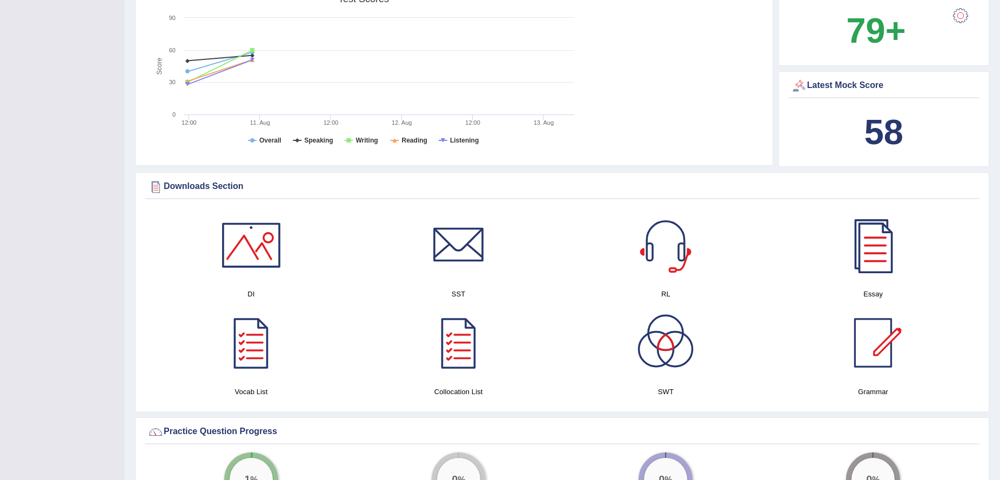
click at [268, 255] on div at bounding box center [251, 246] width 76 height 76
click at [472, 266] on div at bounding box center [459, 246] width 76 height 76
click at [474, 262] on div at bounding box center [459, 246] width 76 height 76
click at [464, 266] on div at bounding box center [459, 246] width 76 height 76
click at [665, 252] on div at bounding box center [666, 246] width 76 height 76
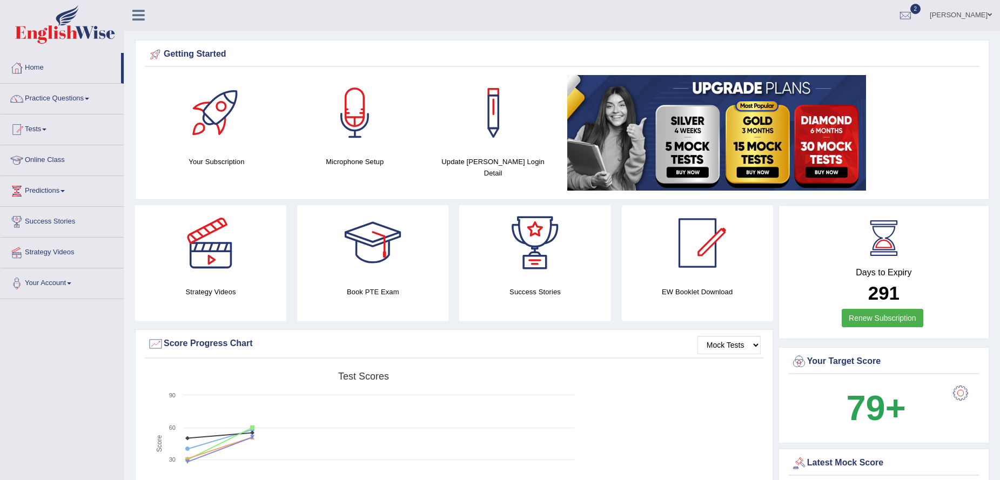
scroll to position [0, 0]
click at [71, 102] on link "Practice Questions" at bounding box center [62, 97] width 123 height 27
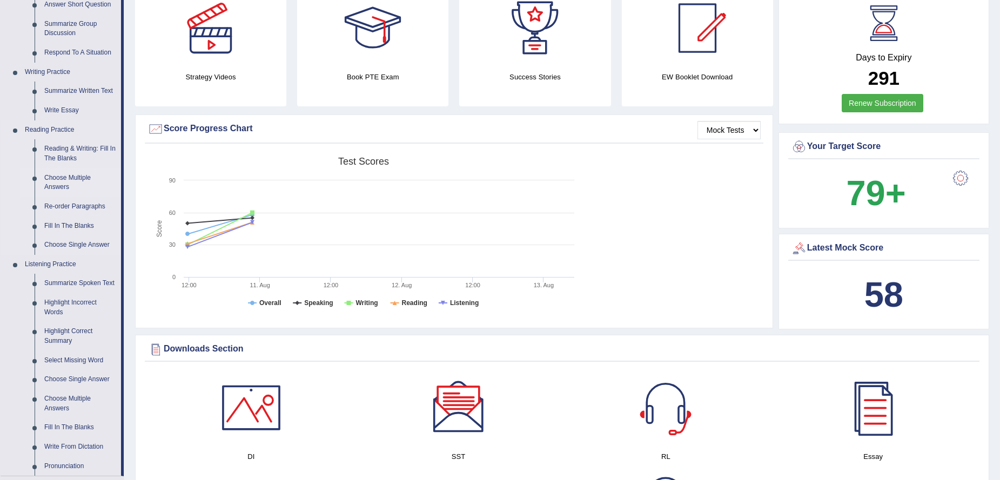
scroll to position [216, 0]
click at [87, 280] on link "Summarize Spoken Text" at bounding box center [80, 282] width 82 height 19
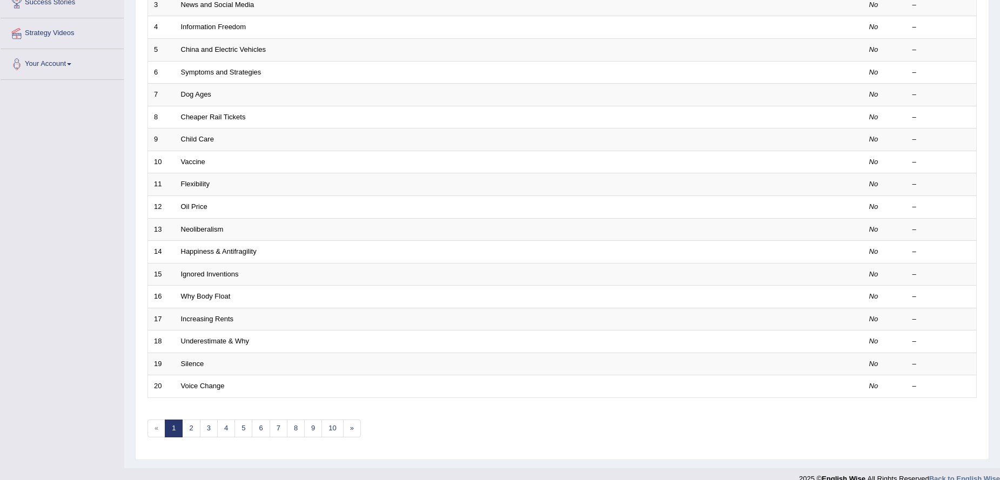
scroll to position [235, 0]
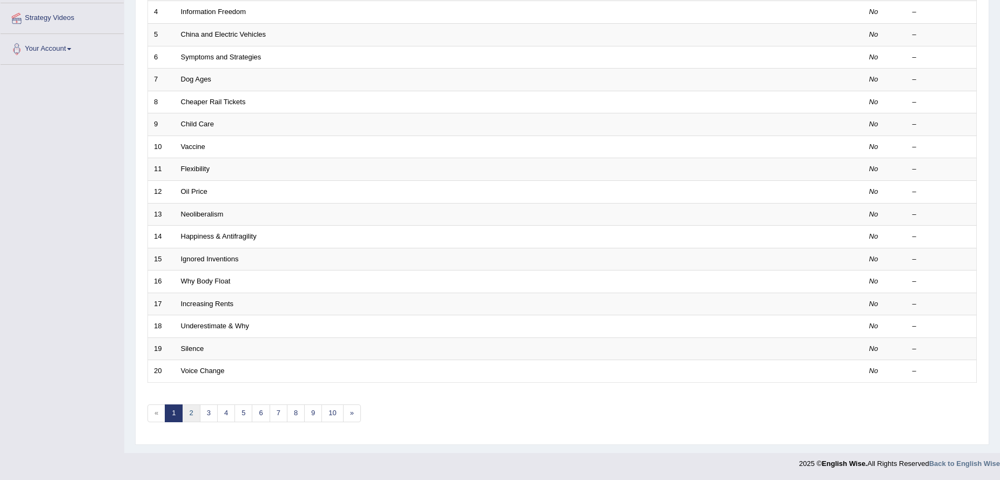
click at [194, 416] on link "2" at bounding box center [191, 414] width 18 height 18
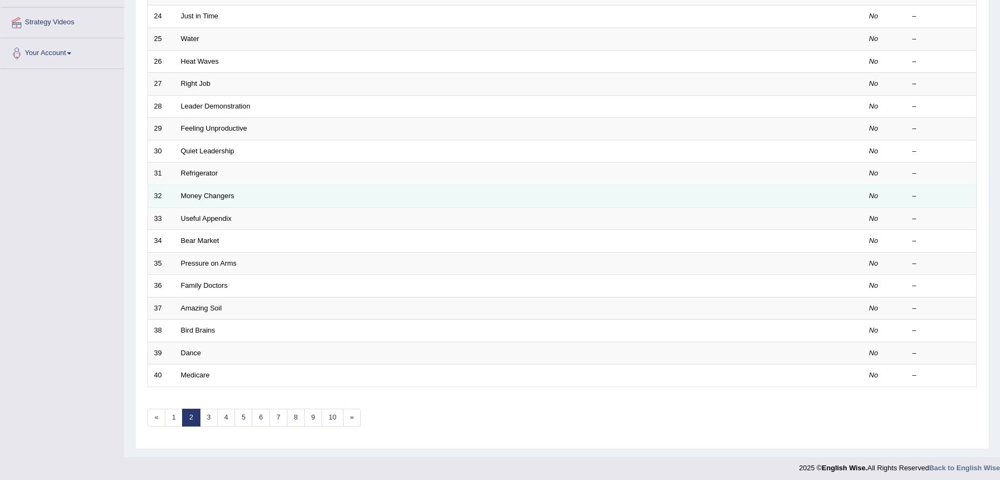
scroll to position [235, 0]
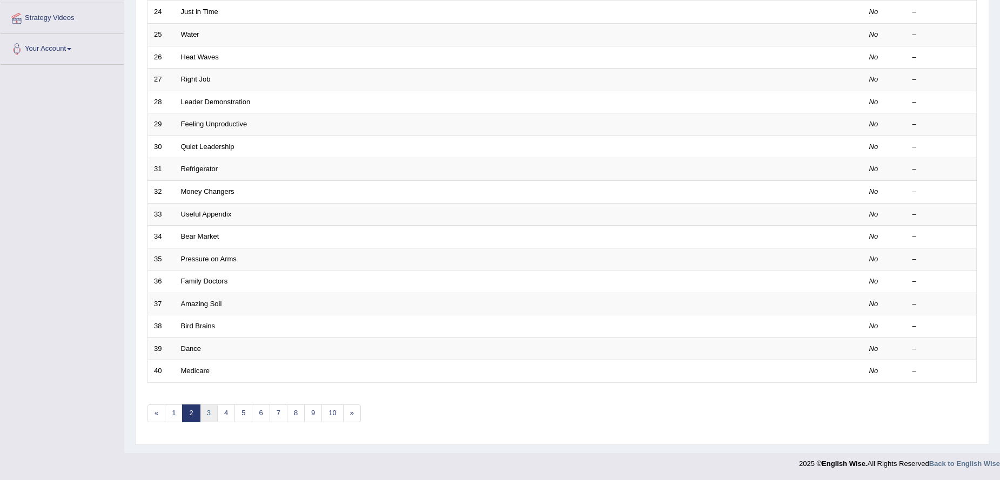
click at [206, 417] on link "3" at bounding box center [209, 414] width 18 height 18
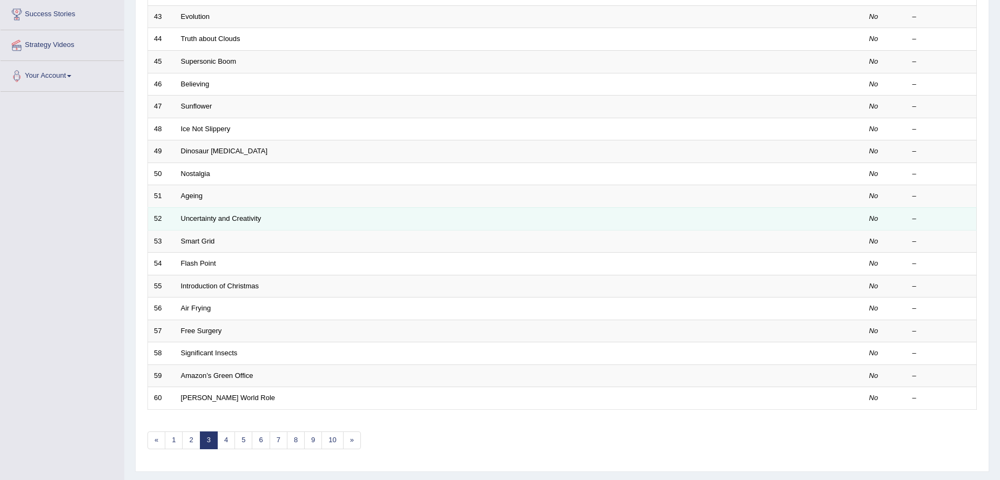
scroll to position [216, 0]
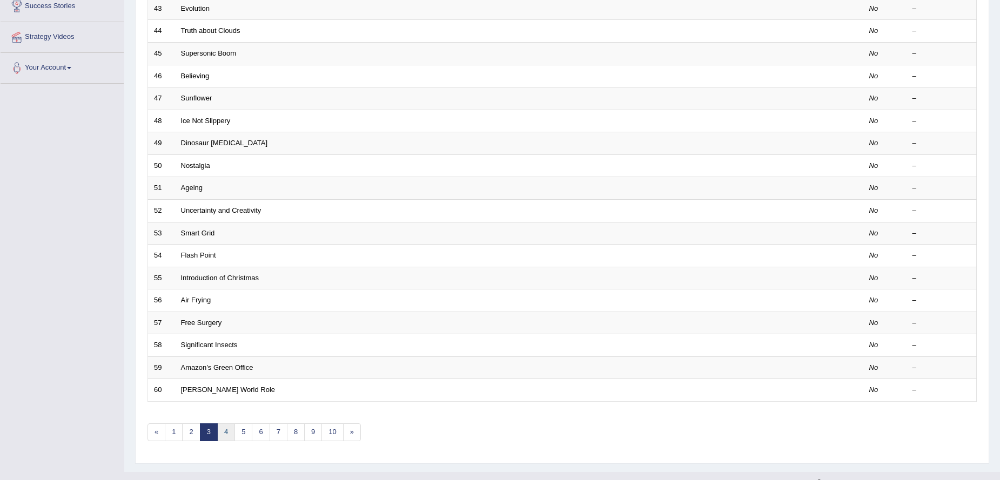
click at [231, 436] on link "4" at bounding box center [226, 433] width 18 height 18
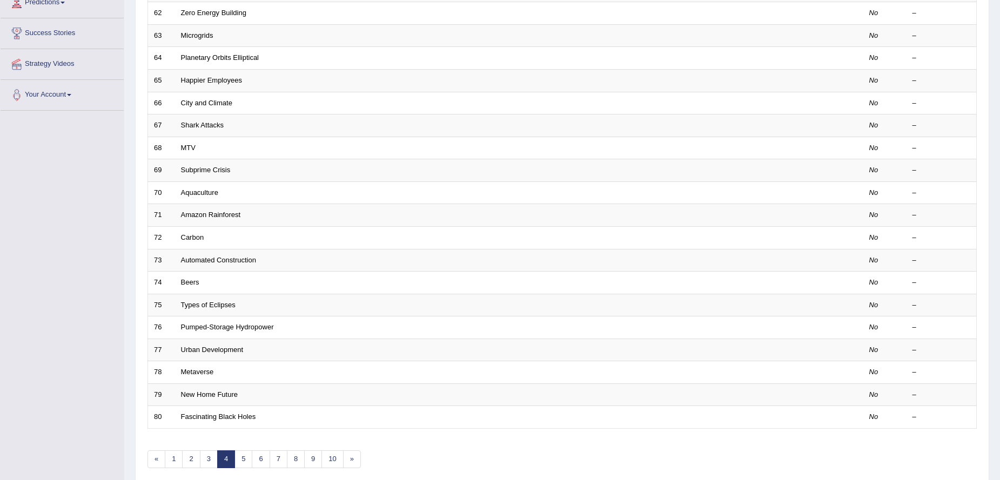
scroll to position [216, 0]
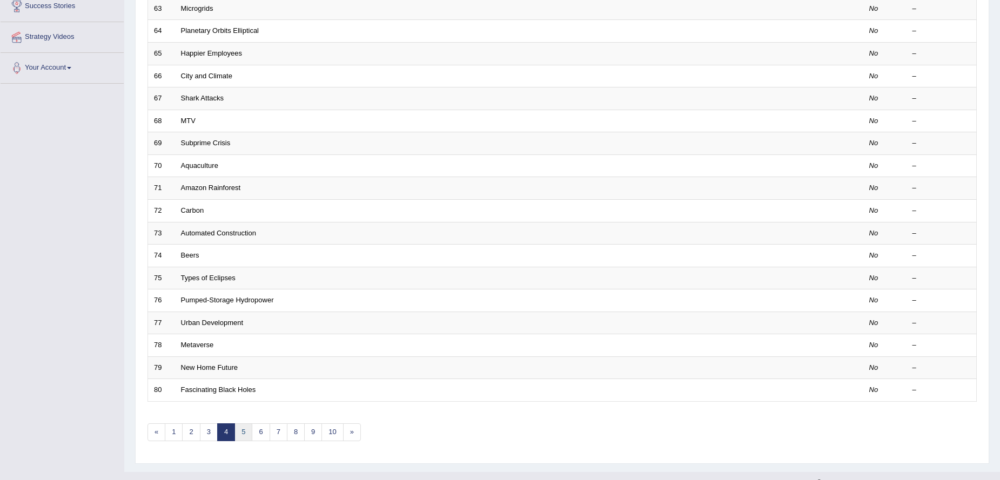
click at [244, 432] on link "5" at bounding box center [244, 433] width 18 height 18
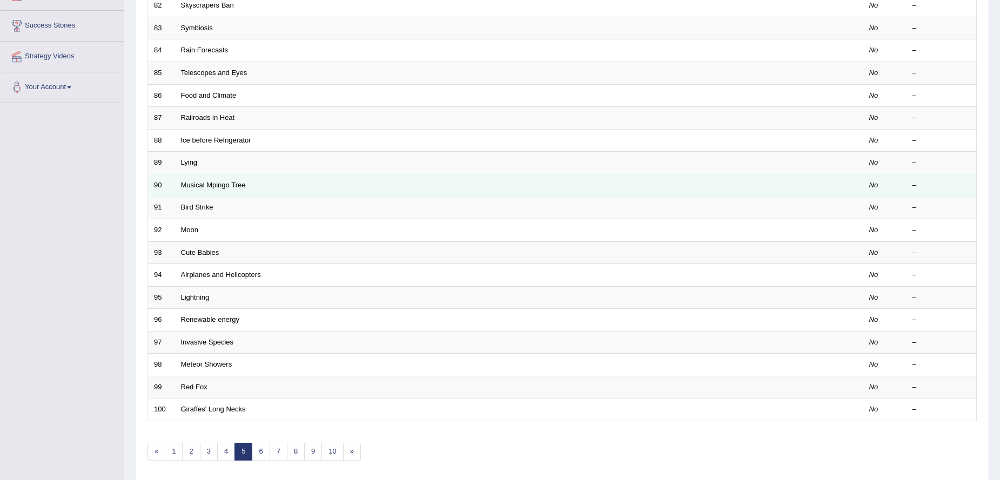
scroll to position [216, 0]
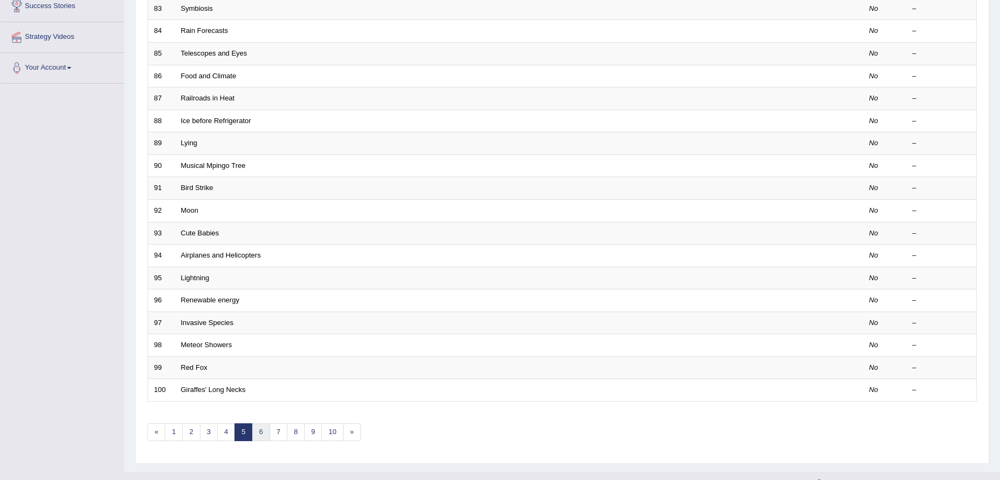
click at [262, 432] on link "6" at bounding box center [261, 433] width 18 height 18
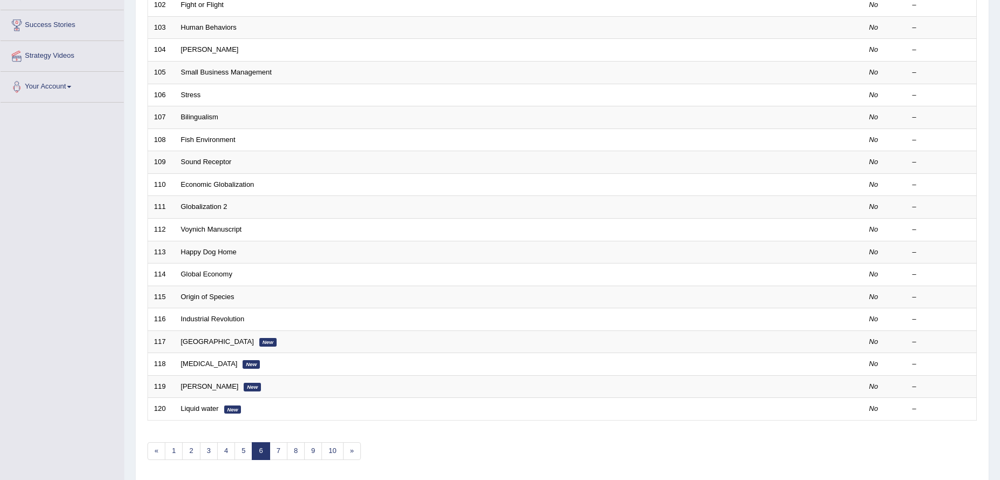
scroll to position [216, 0]
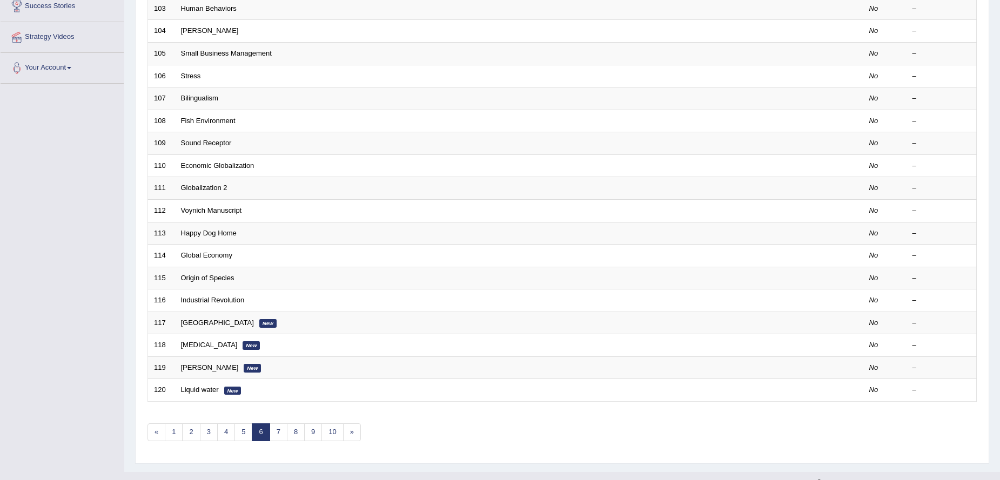
drag, startPoint x: 387, startPoint y: 457, endPoint x: 365, endPoint y: 452, distance: 22.7
click at [387, 457] on div "Time Mode: ON OFF Exam Mode: ON OFF Showing 101-120 of 463 items. # Title Exam …" at bounding box center [562, 177] width 835 height 564
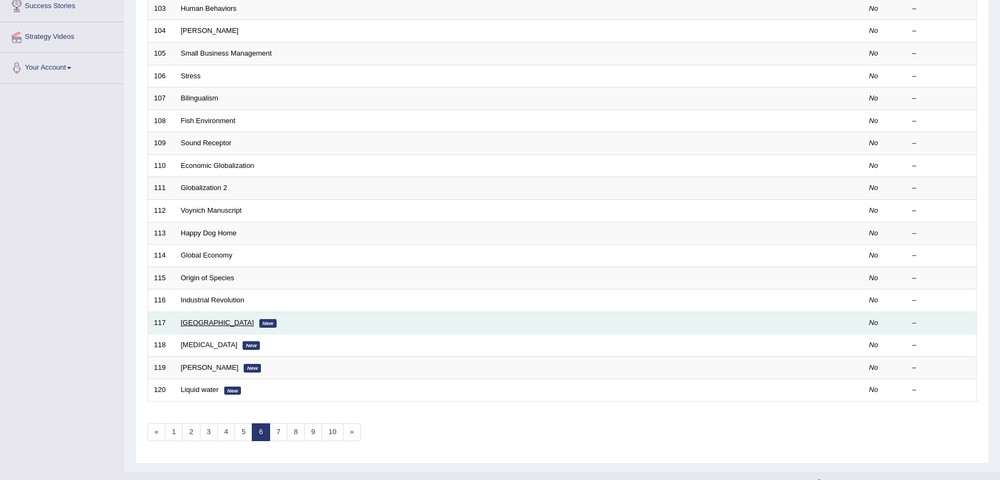
click at [203, 322] on link "[GEOGRAPHIC_DATA]" at bounding box center [217, 323] width 73 height 8
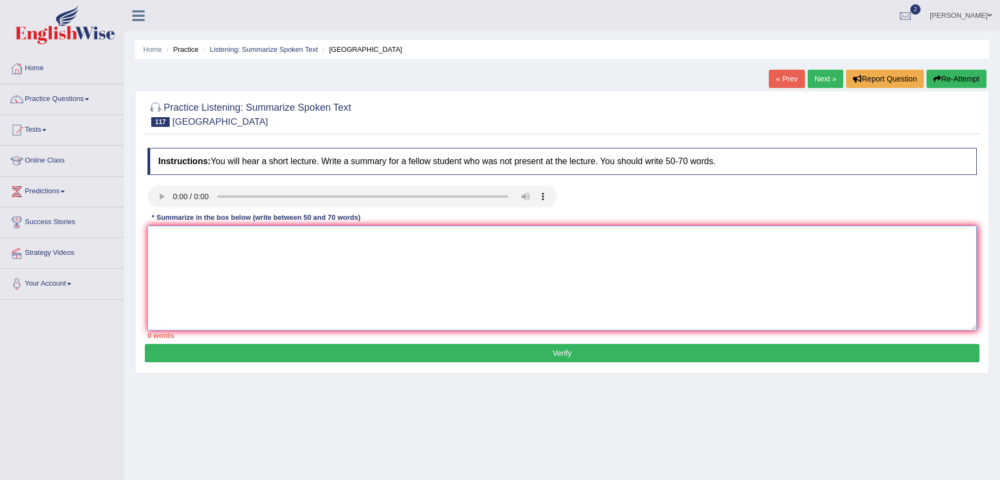
click at [197, 244] on textarea at bounding box center [563, 278] width 830 height 105
paste textarea "The speaker provided a comprehensive overview of big birds, highlighting severa…"
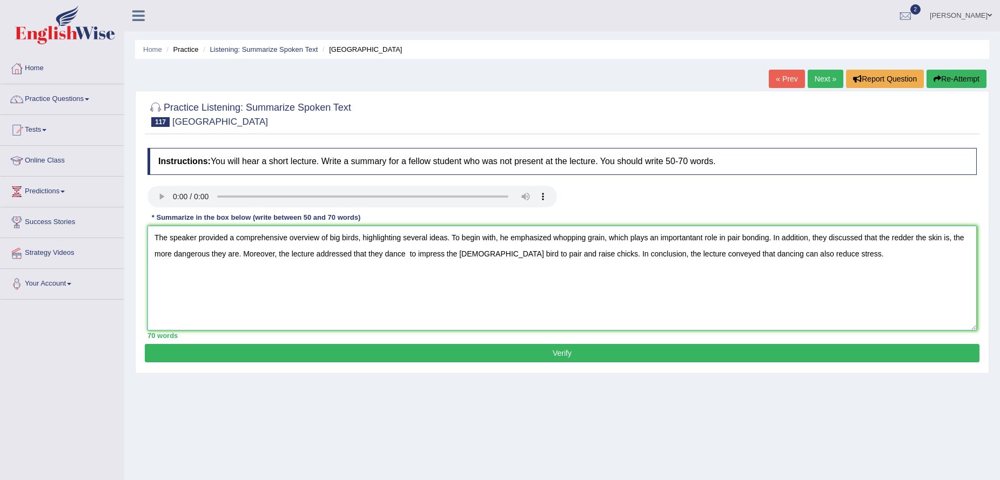
type textarea "The speaker provided a comprehensive overview of big birds, highlighting severa…"
click at [511, 457] on div "Home Practice Listening: Summarize Spoken Text Sesame Street « Prev Next » Repo…" at bounding box center [562, 270] width 876 height 540
click at [303, 358] on button "Verify" at bounding box center [562, 353] width 835 height 18
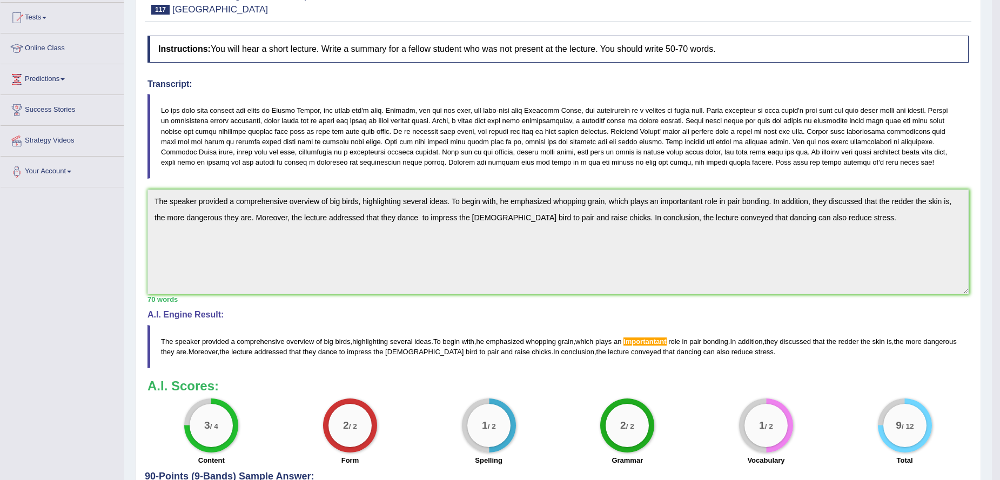
scroll to position [205, 0]
